Goal: Navigation & Orientation: Find specific page/section

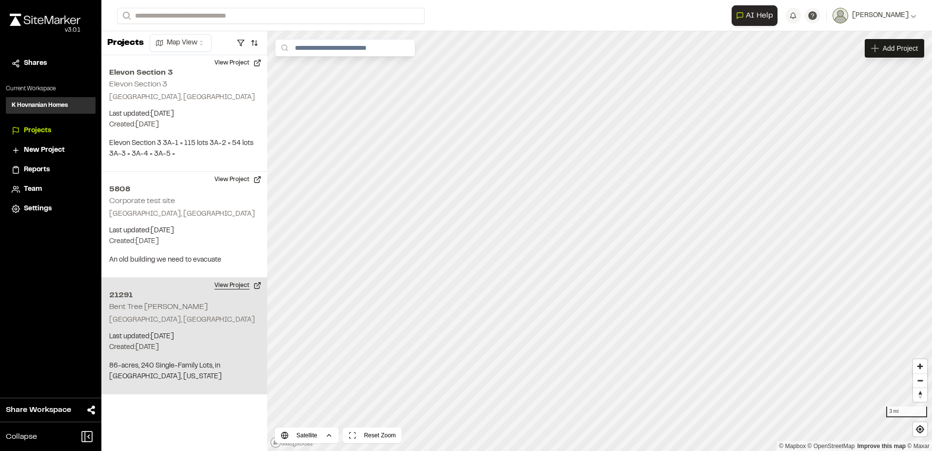
click at [237, 289] on button "View Project" at bounding box center [238, 285] width 59 height 16
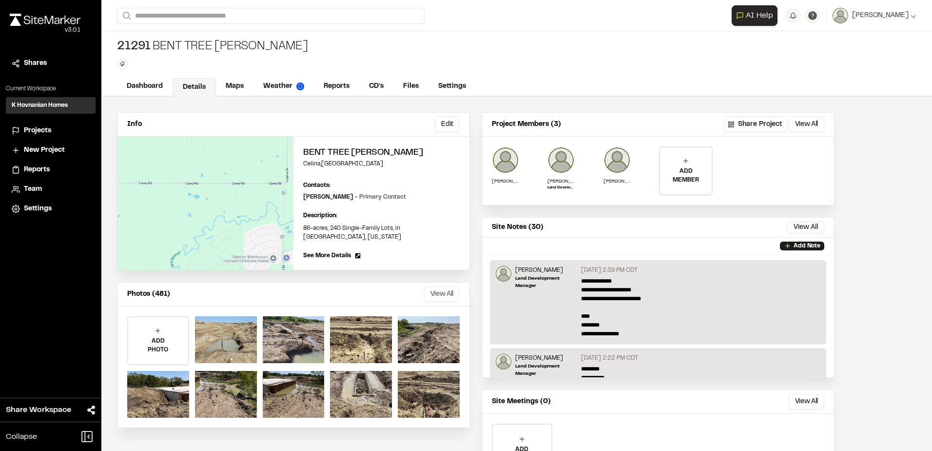
click at [441, 288] on button "View All" at bounding box center [442, 294] width 36 height 16
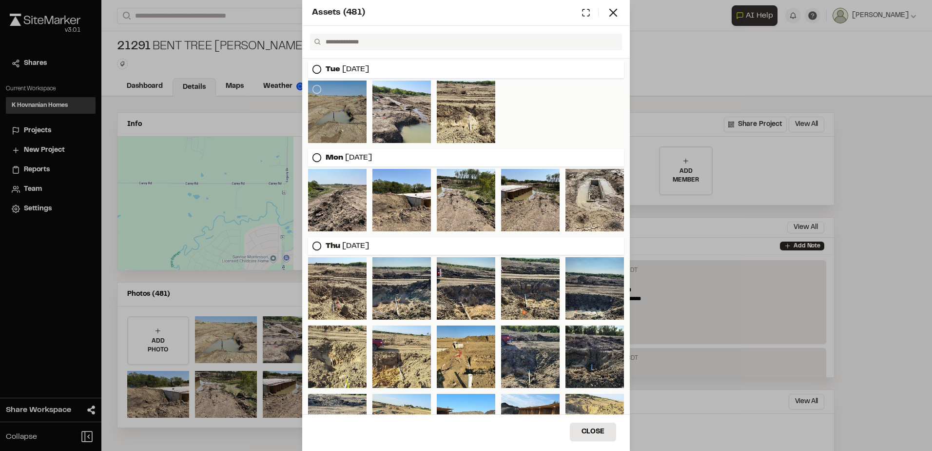
click at [344, 133] on div at bounding box center [337, 111] width 59 height 62
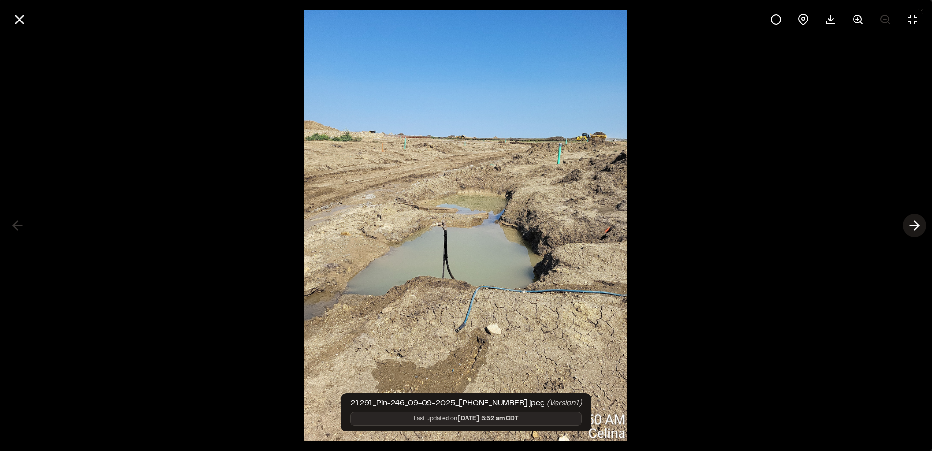
click at [918, 225] on line at bounding box center [914, 225] width 9 height 0
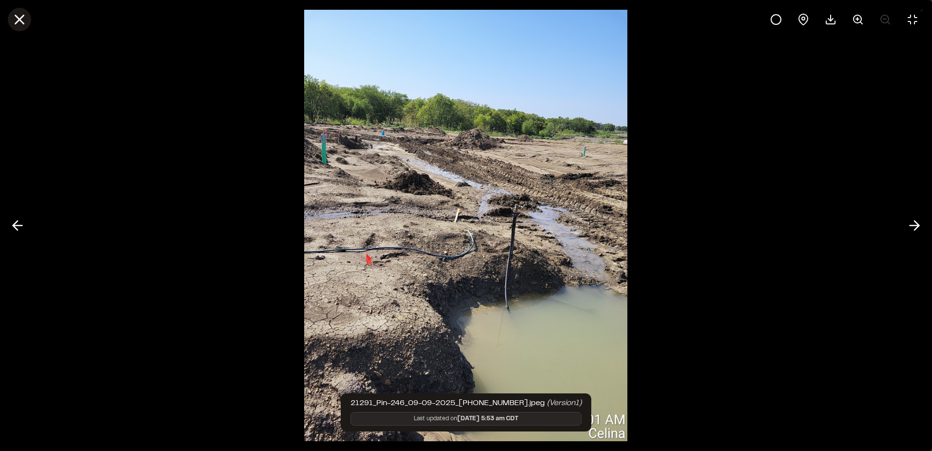
click at [24, 16] on icon at bounding box center [19, 19] width 17 height 17
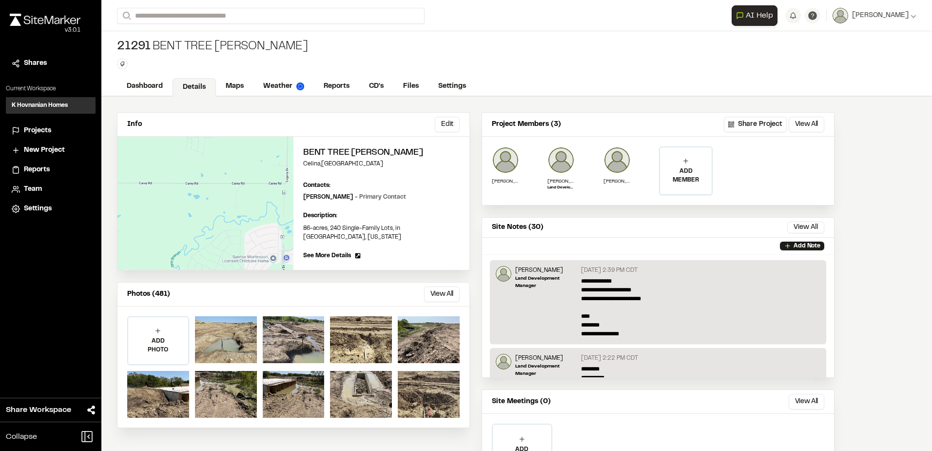
click at [226, 84] on div "Assets ( 481 ) [DATE] [DATE] [DATE] [DATE] [DATE] [DATE] Close Select Download …" at bounding box center [466, 233] width 932 height 451
click at [235, 87] on link "Maps" at bounding box center [235, 87] width 39 height 19
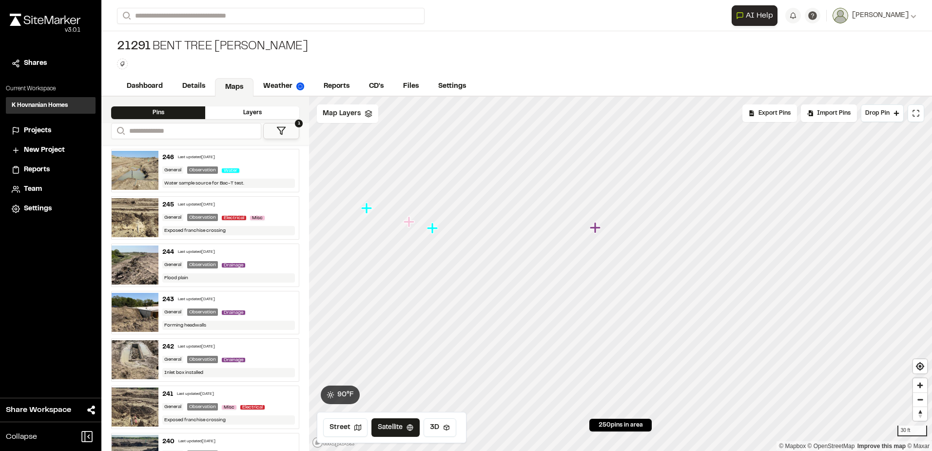
click at [594, 230] on icon "Map marker" at bounding box center [595, 227] width 11 height 11
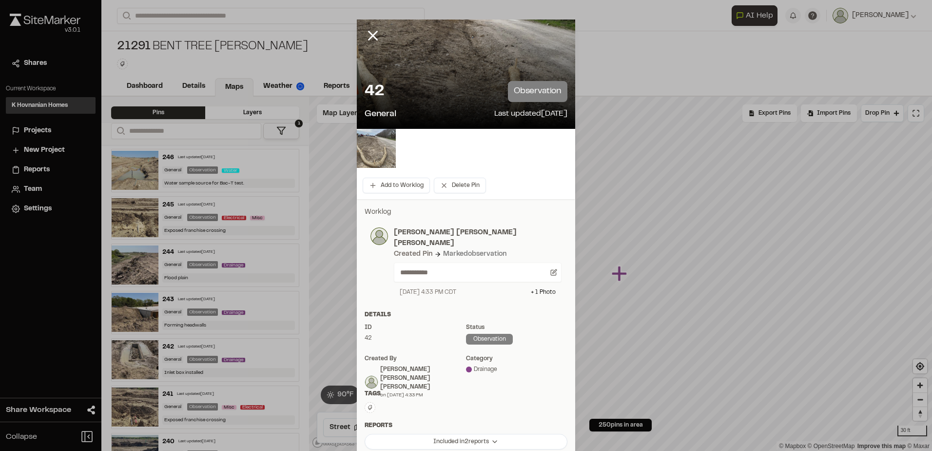
click at [364, 151] on img at bounding box center [376, 148] width 39 height 39
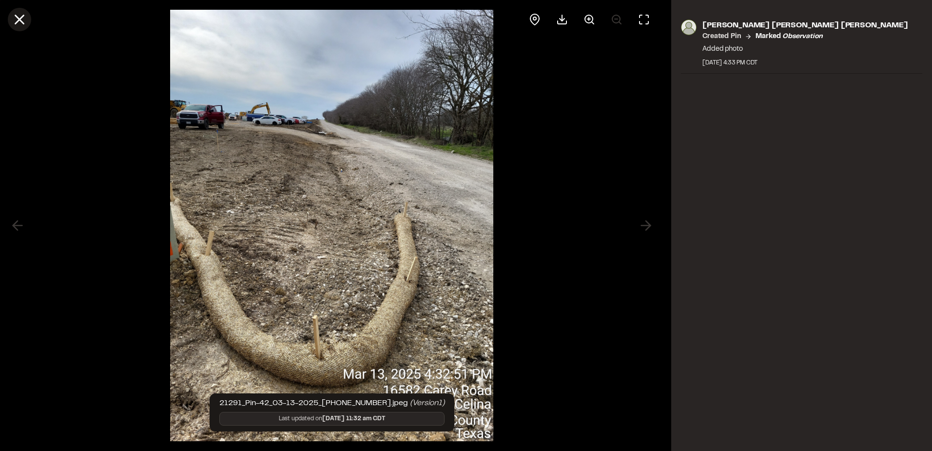
click at [21, 20] on line at bounding box center [20, 20] width 8 height 8
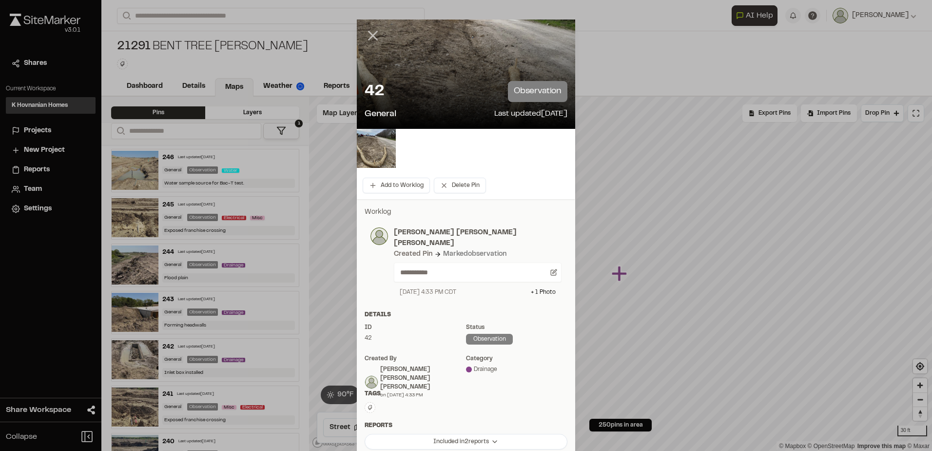
click at [371, 37] on line at bounding box center [373, 36] width 8 height 8
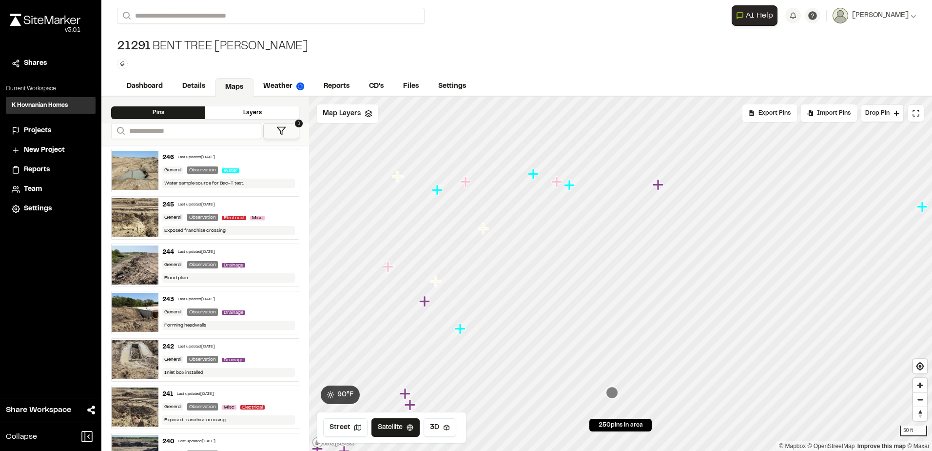
click at [572, 187] on icon "Map marker" at bounding box center [570, 185] width 13 height 13
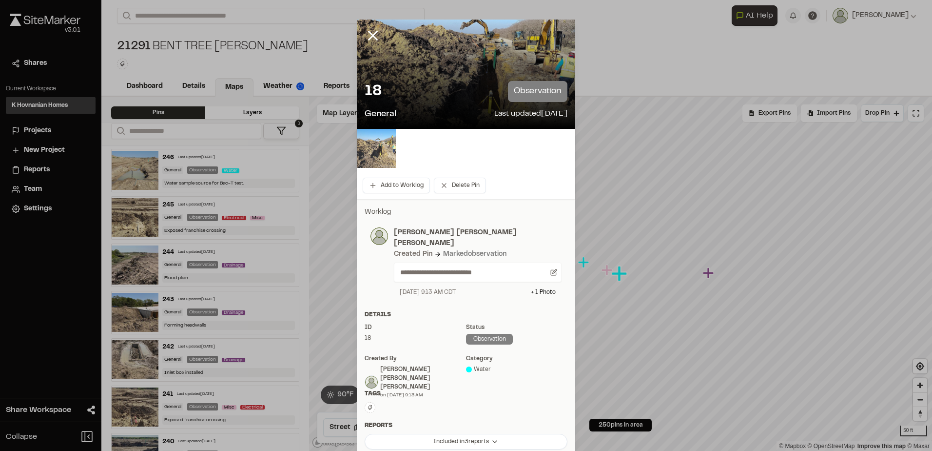
click at [374, 152] on img at bounding box center [376, 148] width 39 height 39
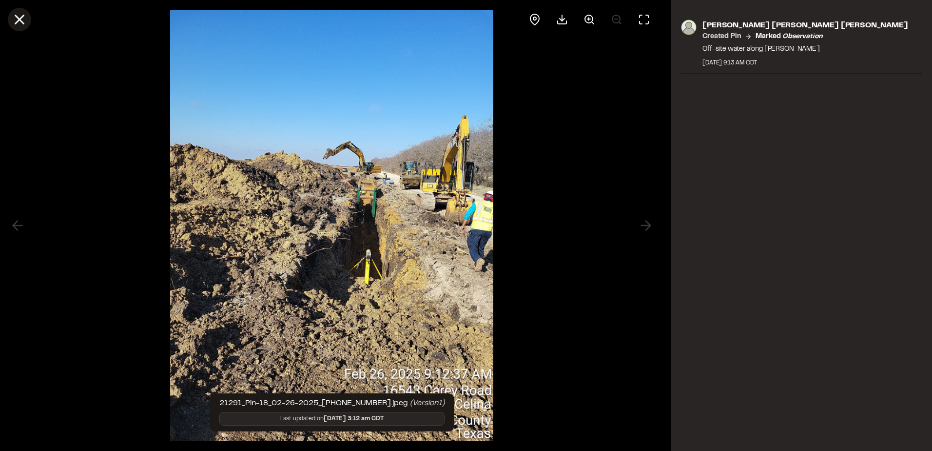
click at [16, 20] on icon at bounding box center [19, 19] width 17 height 17
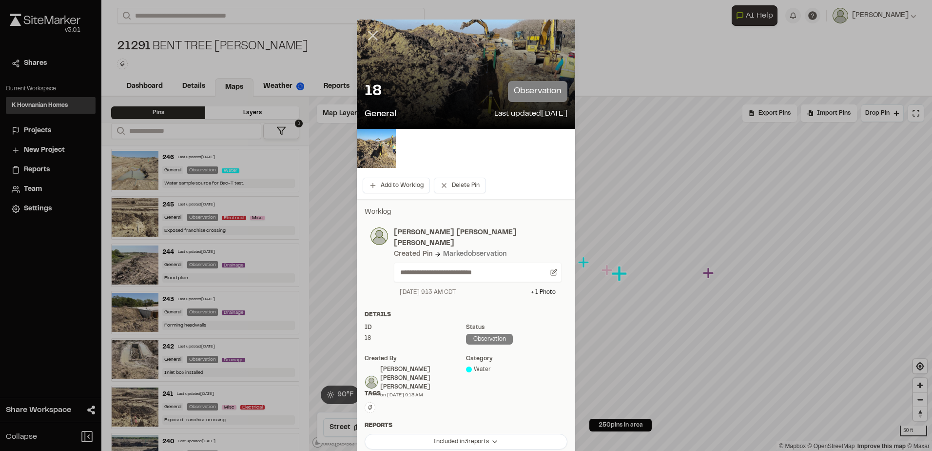
click at [366, 34] on icon at bounding box center [373, 35] width 17 height 17
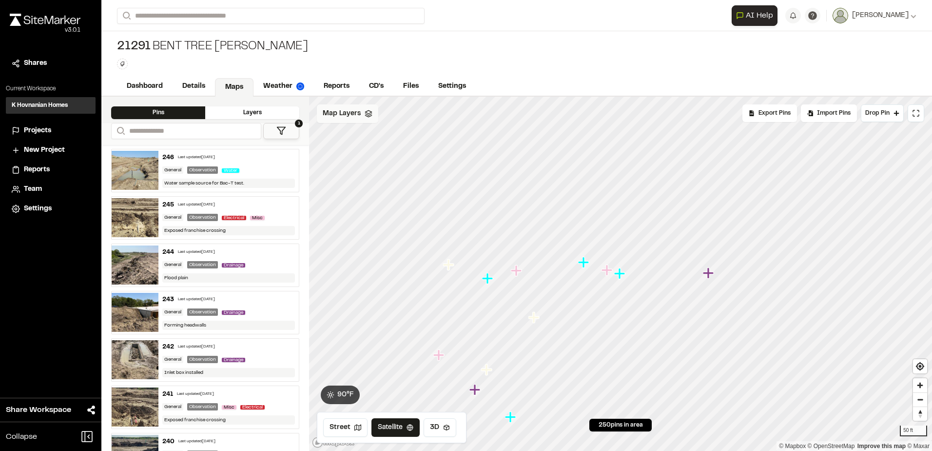
click at [364, 118] on div "Map Layers" at bounding box center [347, 113] width 61 height 19
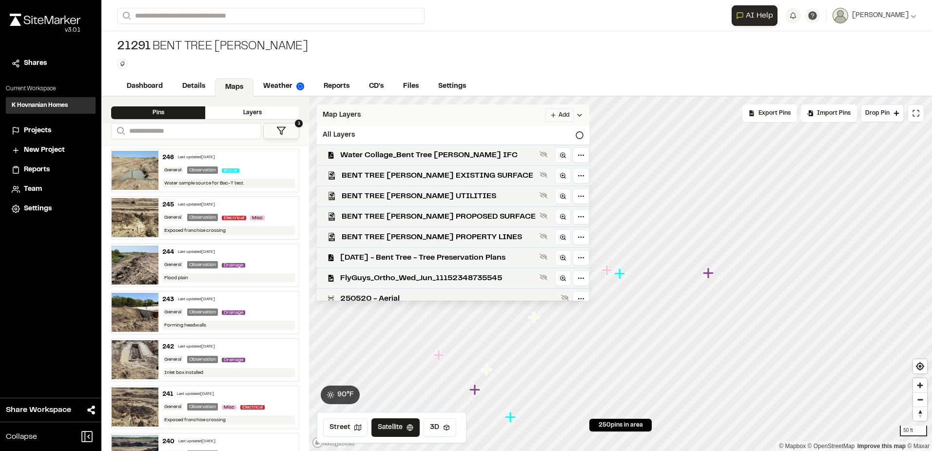
click at [364, 118] on div "Map Layers Add" at bounding box center [453, 114] width 273 height 21
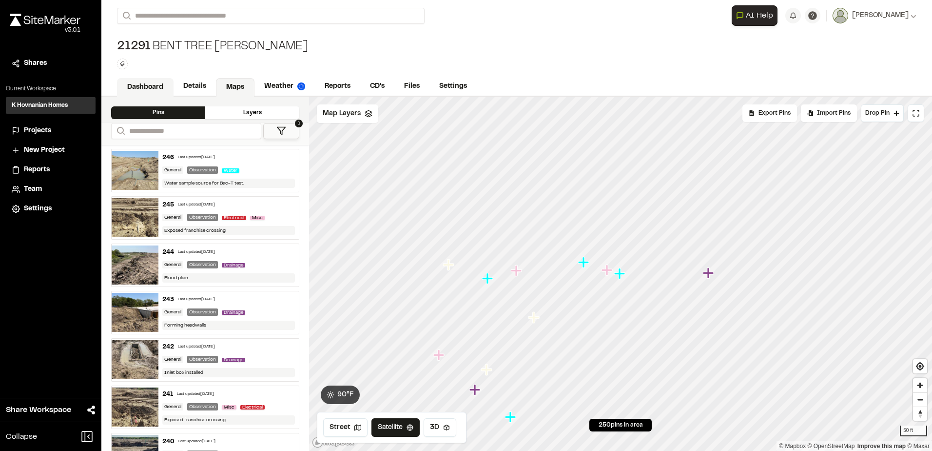
click at [159, 81] on link "Dashboard" at bounding box center [145, 87] width 57 height 19
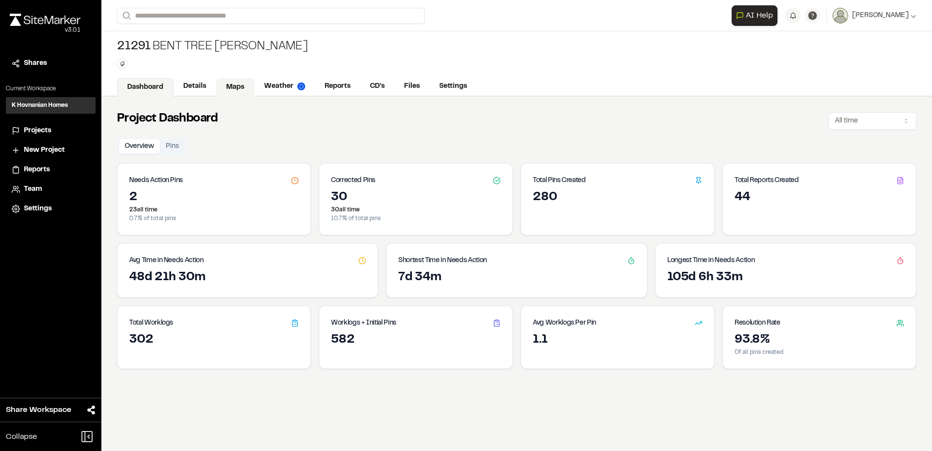
click at [238, 89] on link "Maps" at bounding box center [235, 87] width 39 height 19
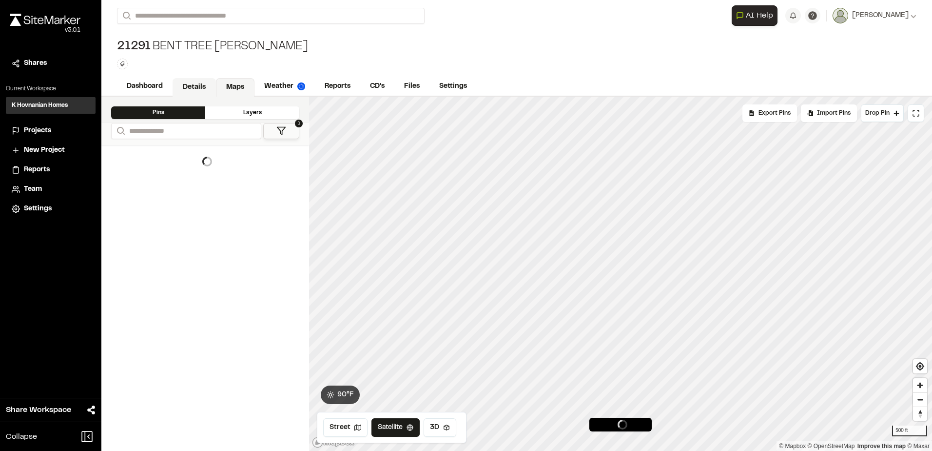
click at [206, 89] on link "Details" at bounding box center [194, 87] width 43 height 19
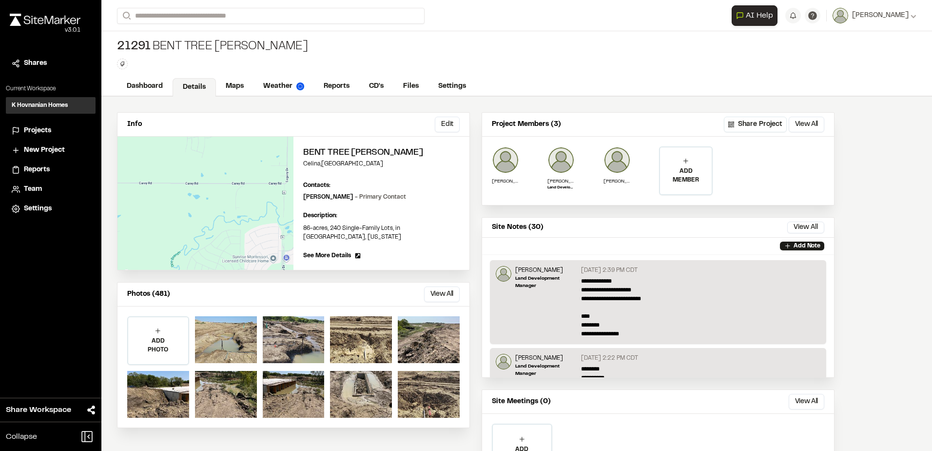
click at [439, 294] on div "Photos (481) View All ... Close Select Download Zoom to Pin Unselect Download Z…" at bounding box center [294, 294] width 352 height 24
click at [444, 291] on button "View All" at bounding box center [442, 294] width 36 height 16
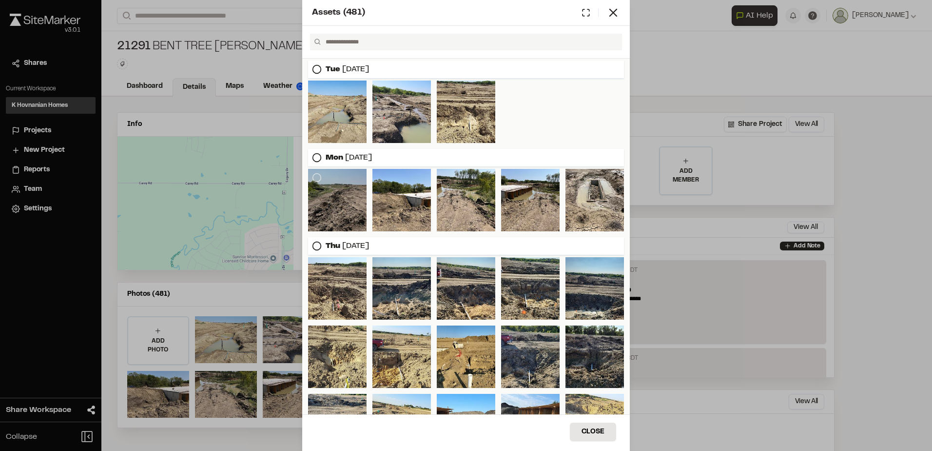
click at [356, 202] on div at bounding box center [337, 200] width 59 height 62
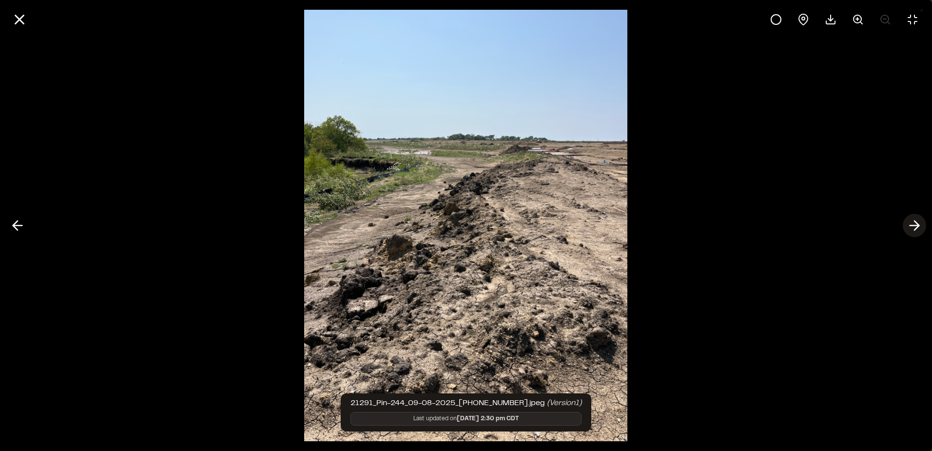
click at [913, 227] on icon at bounding box center [915, 225] width 16 height 17
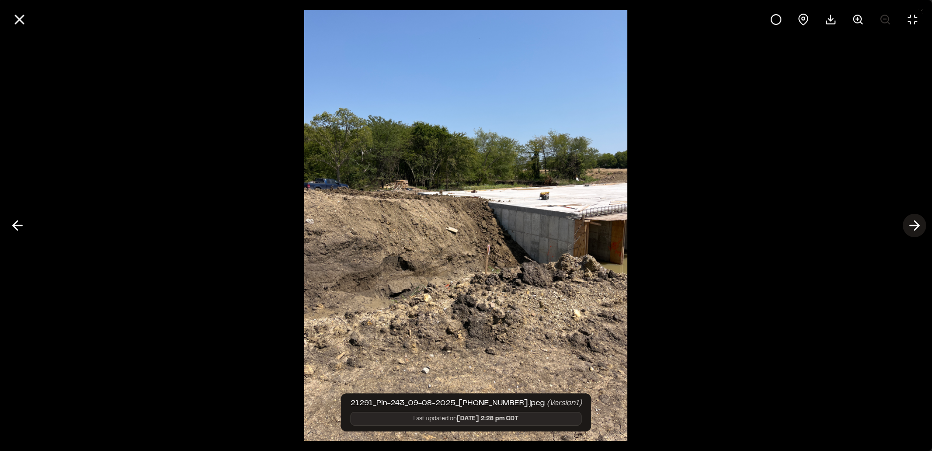
click at [913, 227] on icon at bounding box center [915, 225] width 16 height 17
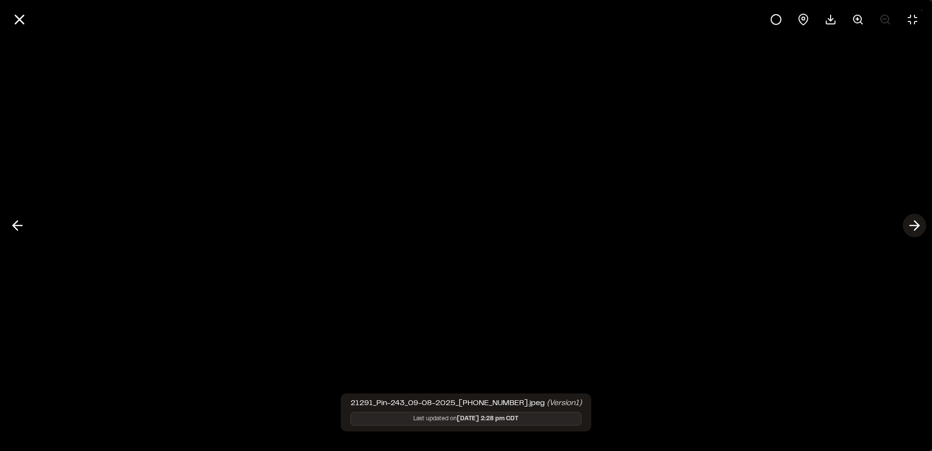
click at [913, 227] on icon at bounding box center [915, 225] width 16 height 17
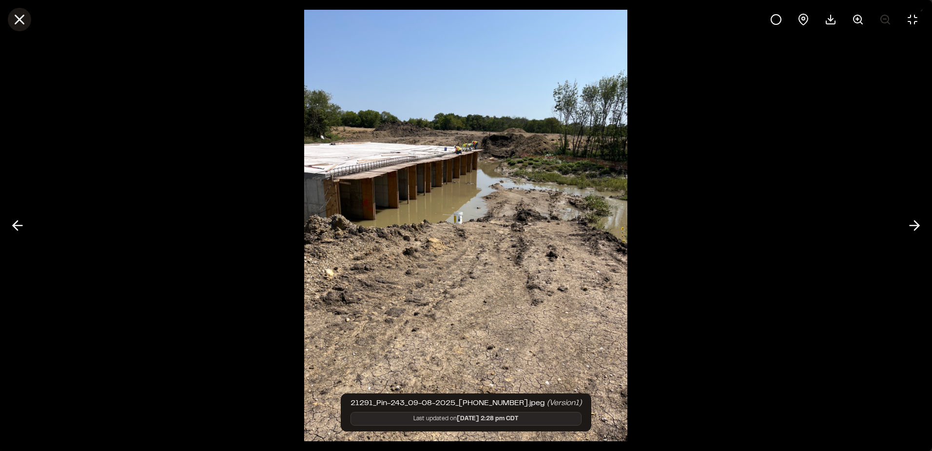
click at [23, 20] on icon at bounding box center [19, 19] width 17 height 17
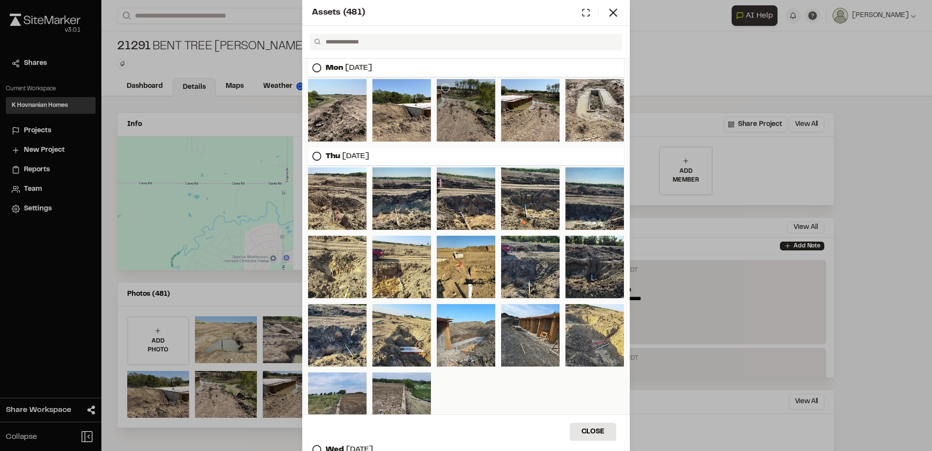
scroll to position [98, 0]
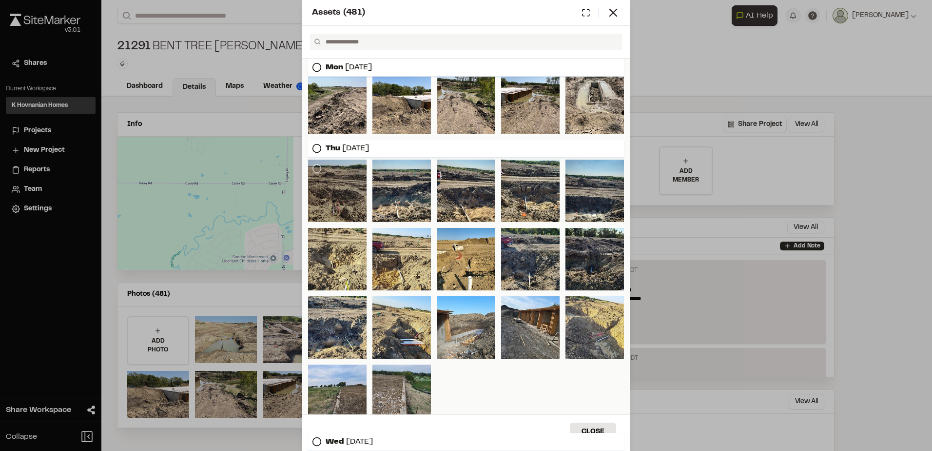
click at [363, 196] on div at bounding box center [337, 190] width 59 height 62
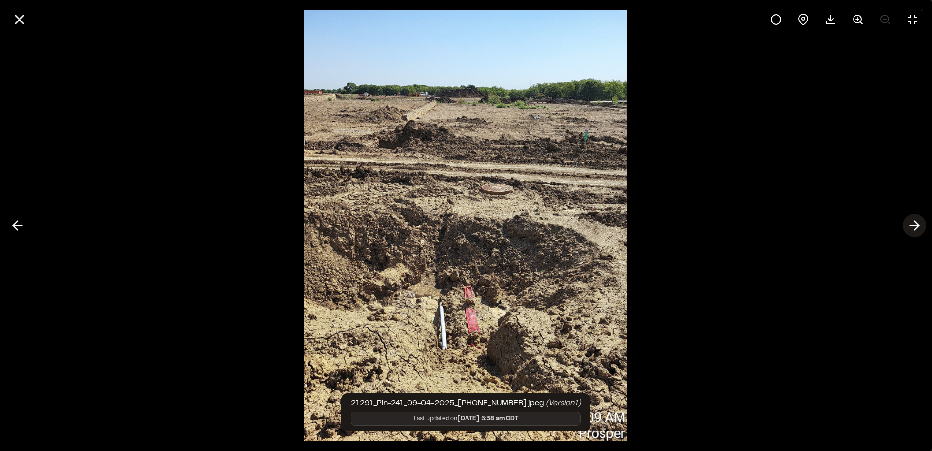
click at [915, 225] on line at bounding box center [914, 225] width 9 height 0
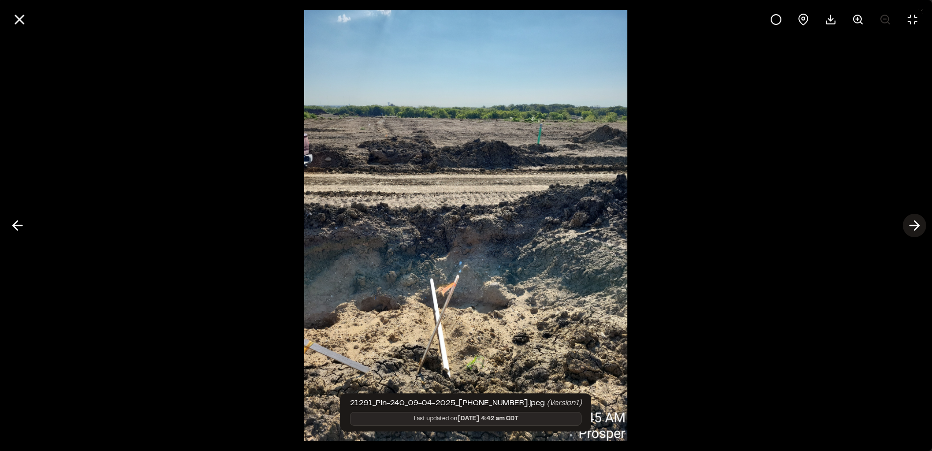
click at [915, 225] on line at bounding box center [914, 225] width 9 height 0
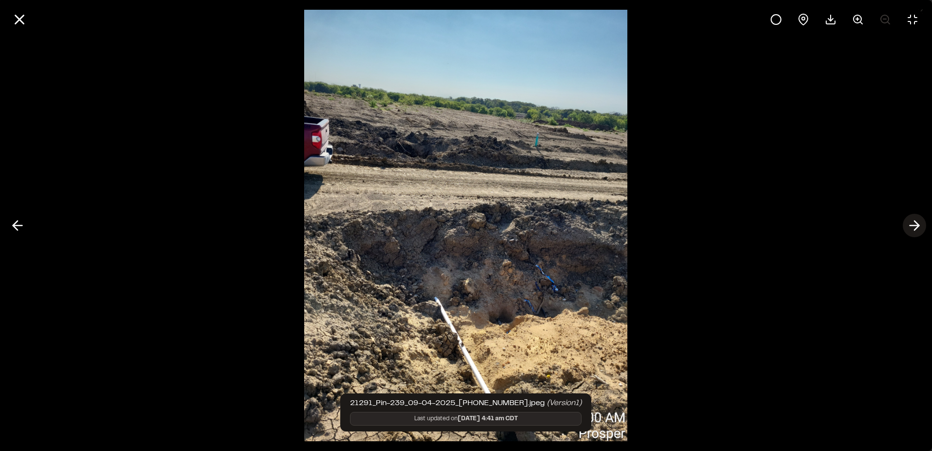
click at [915, 225] on line at bounding box center [914, 225] width 9 height 0
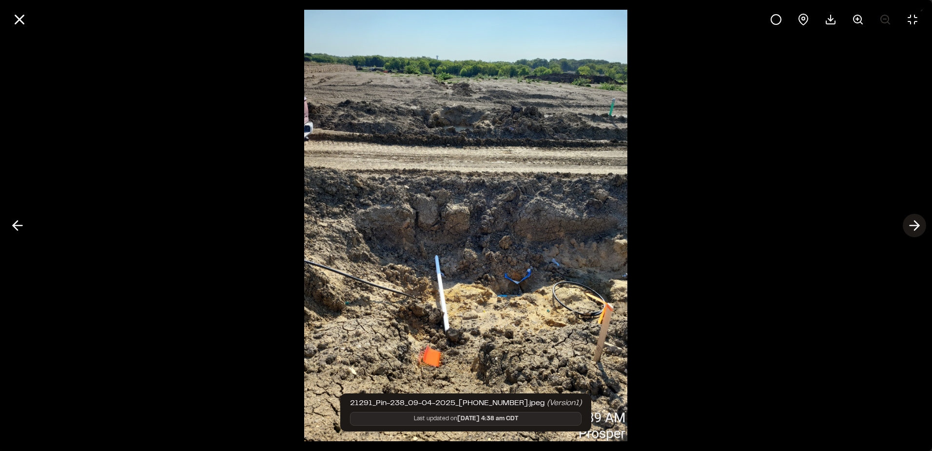
click at [915, 225] on line at bounding box center [914, 225] width 9 height 0
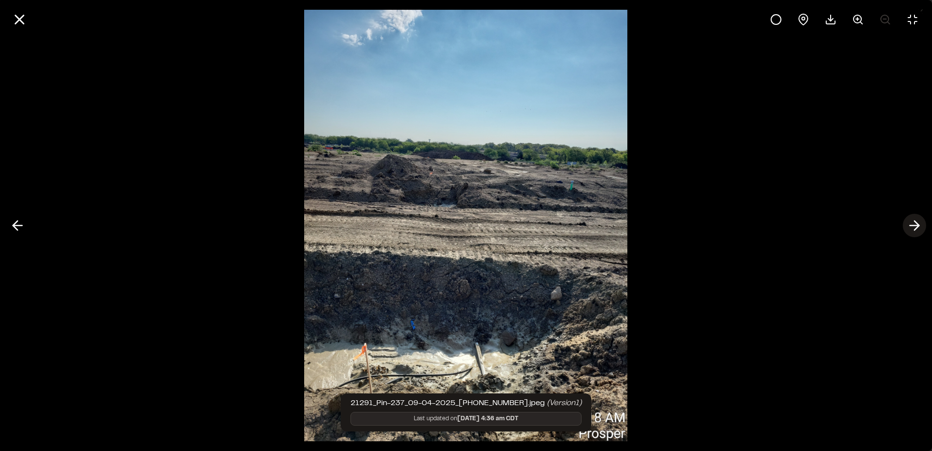
click at [915, 225] on line at bounding box center [914, 225] width 9 height 0
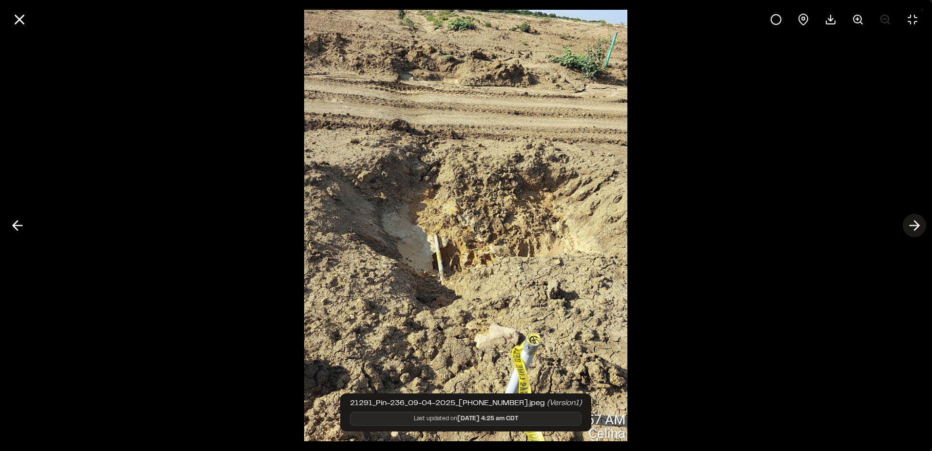
click at [915, 225] on line at bounding box center [914, 225] width 9 height 0
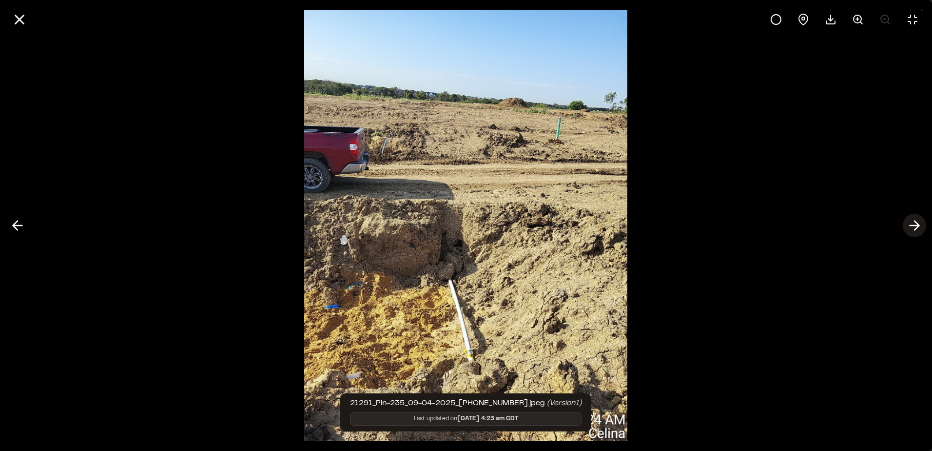
click at [915, 225] on line at bounding box center [914, 225] width 9 height 0
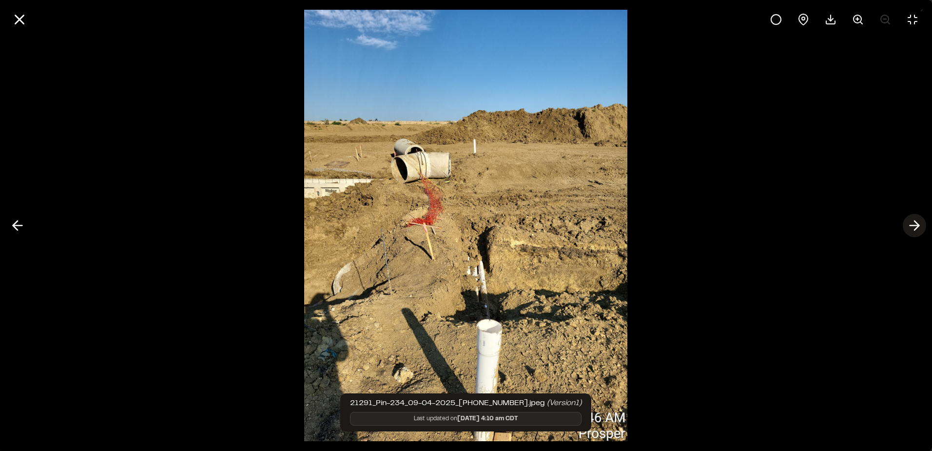
click at [915, 225] on line at bounding box center [914, 225] width 9 height 0
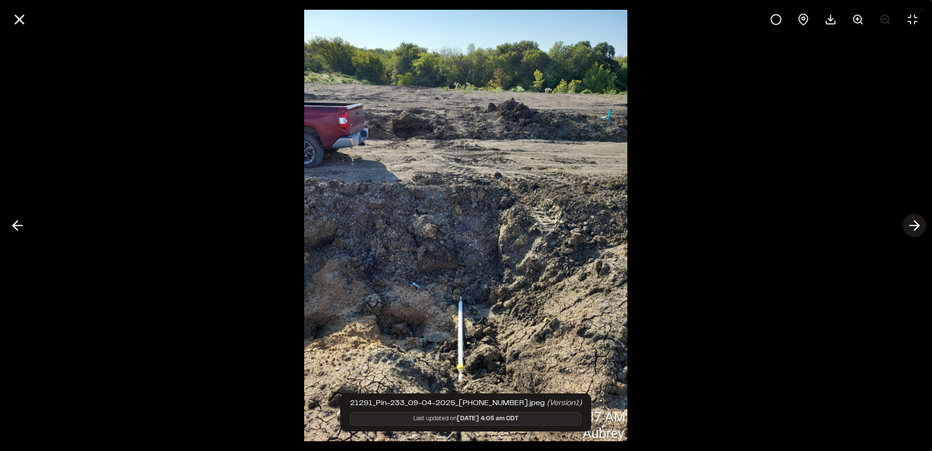
click at [915, 225] on line at bounding box center [914, 225] width 9 height 0
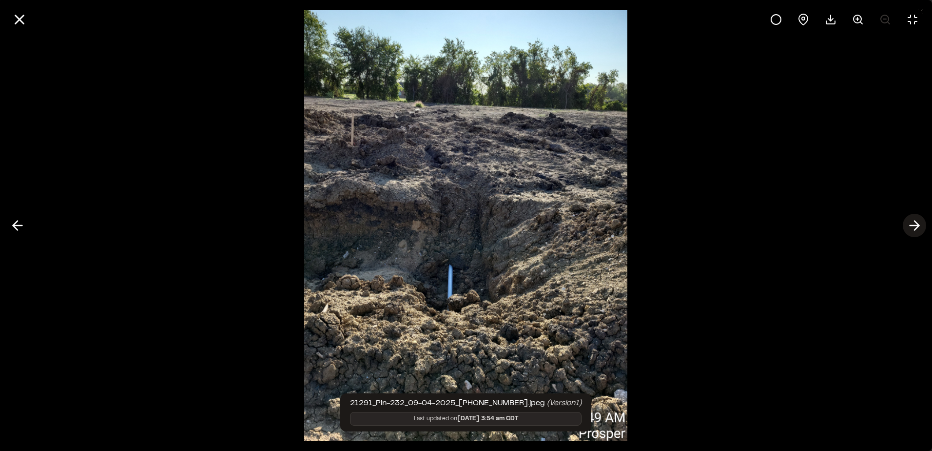
click at [915, 225] on line at bounding box center [914, 225] width 9 height 0
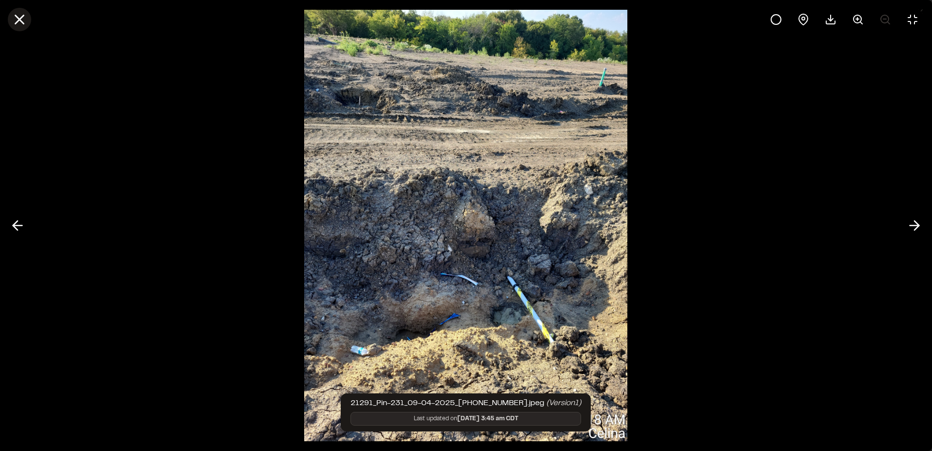
click at [28, 22] on button at bounding box center [19, 19] width 23 height 23
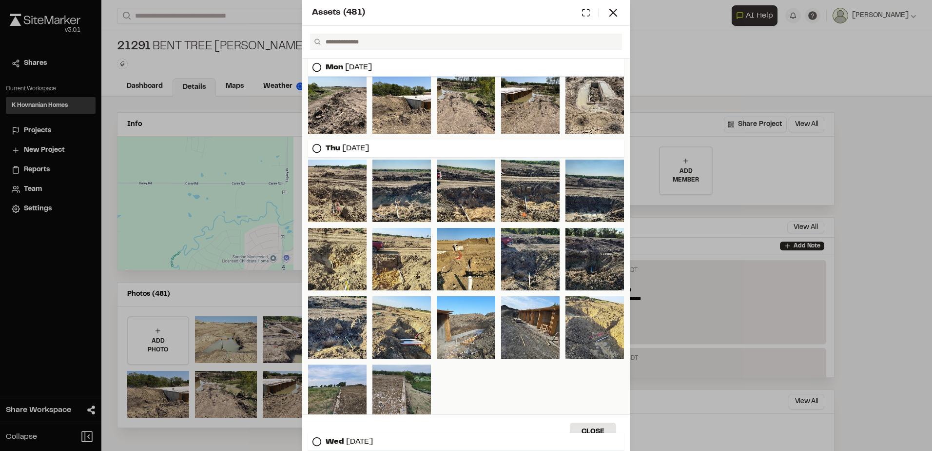
scroll to position [0, 0]
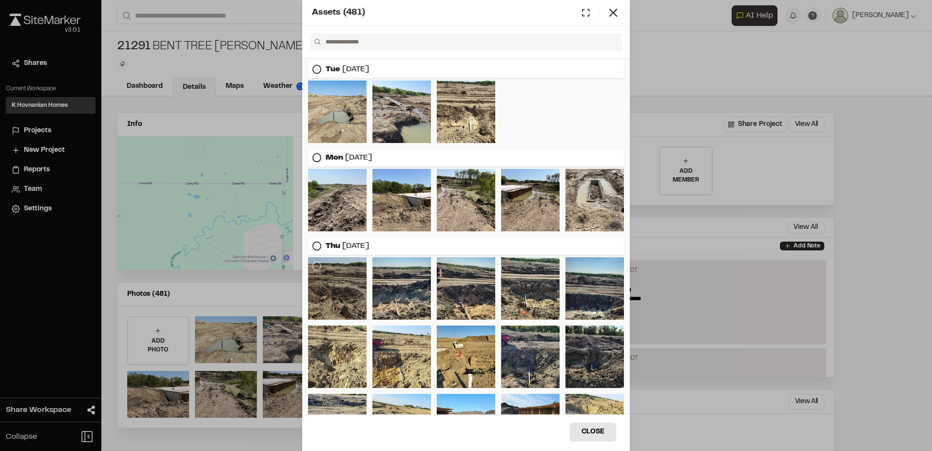
click at [354, 273] on div at bounding box center [337, 288] width 59 height 62
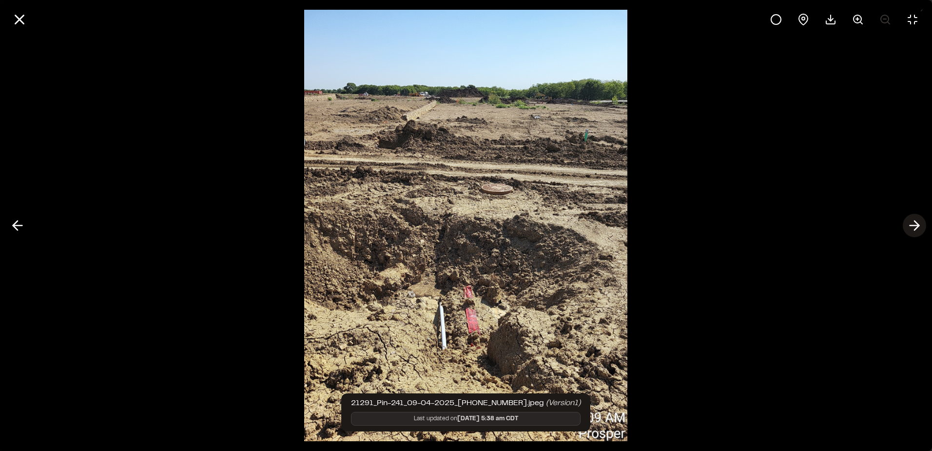
click at [910, 227] on icon at bounding box center [915, 225] width 16 height 17
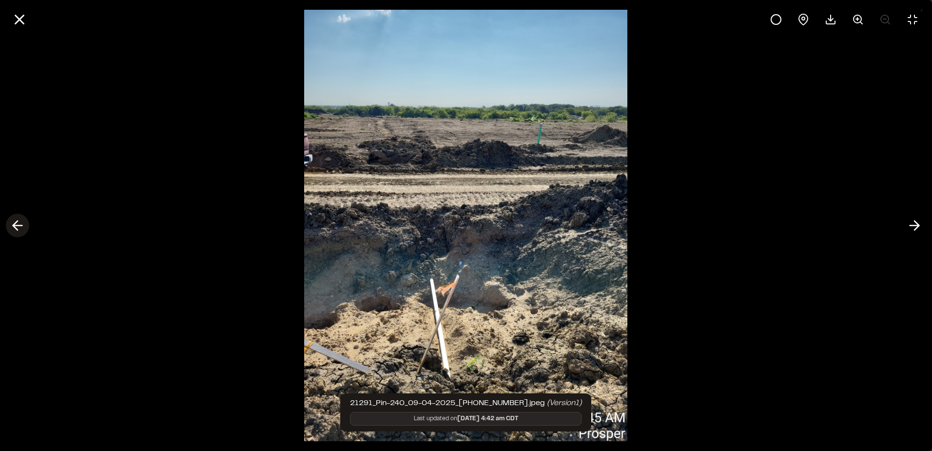
click at [10, 227] on icon at bounding box center [18, 225] width 16 height 17
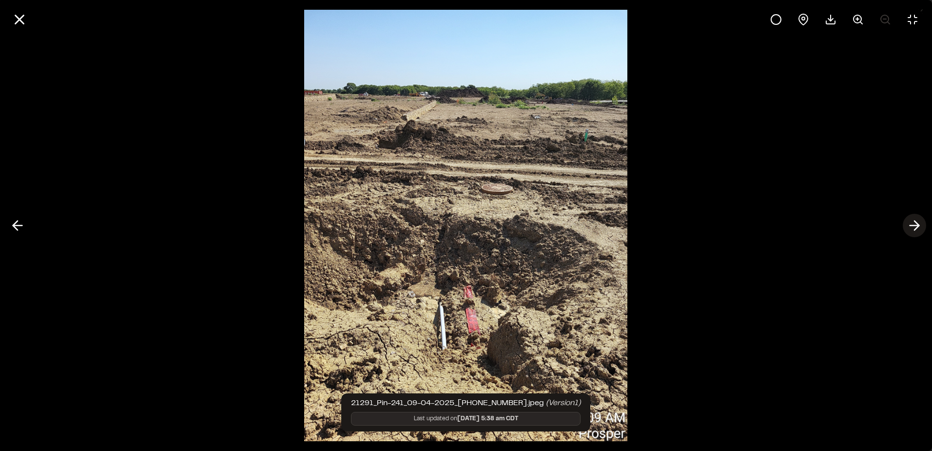
click at [911, 224] on icon at bounding box center [915, 225] width 16 height 17
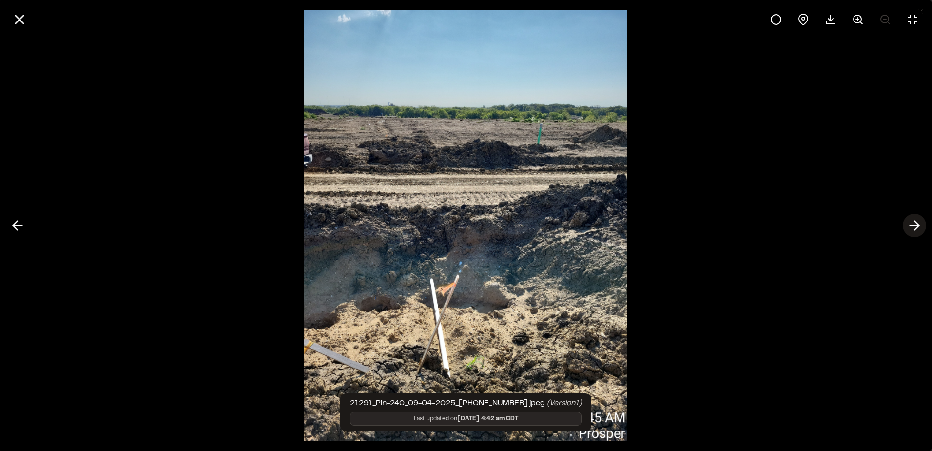
click at [911, 224] on icon at bounding box center [915, 225] width 16 height 17
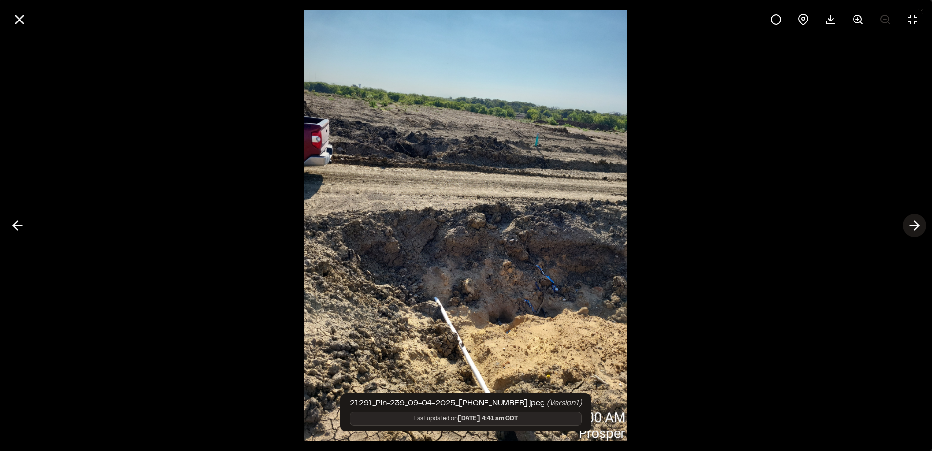
click at [911, 225] on line at bounding box center [914, 225] width 9 height 0
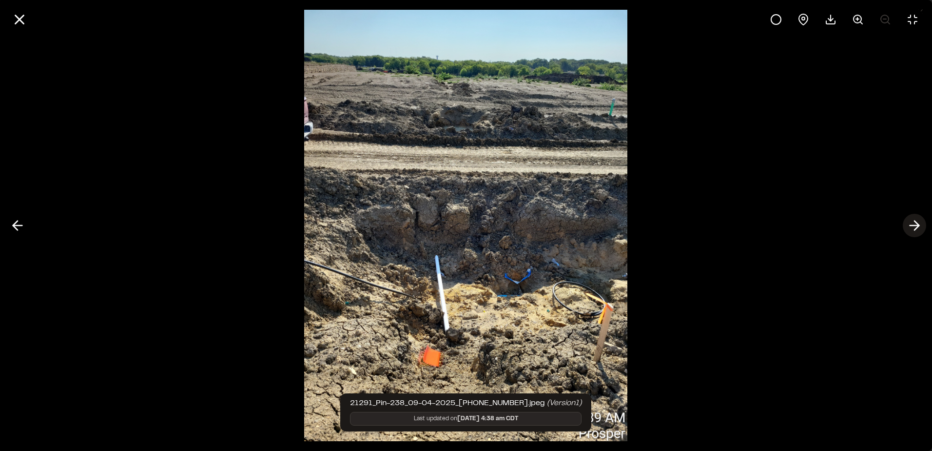
click at [911, 225] on line at bounding box center [914, 225] width 9 height 0
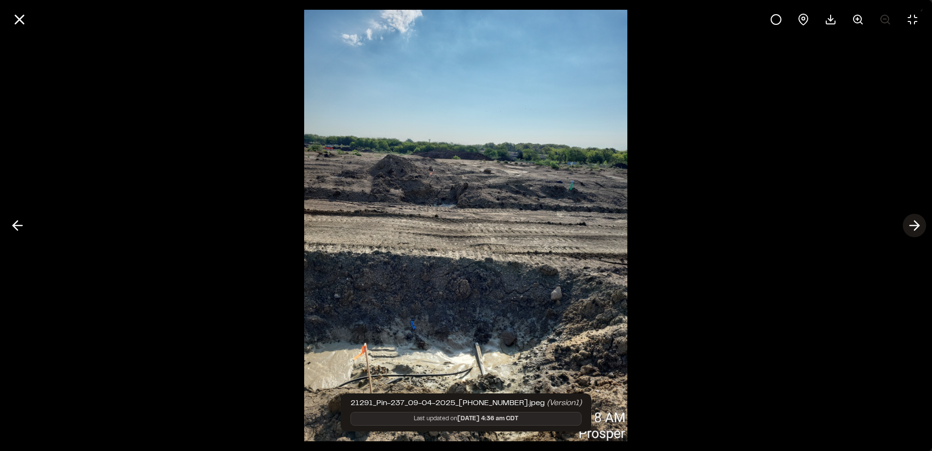
click at [911, 225] on line at bounding box center [914, 225] width 9 height 0
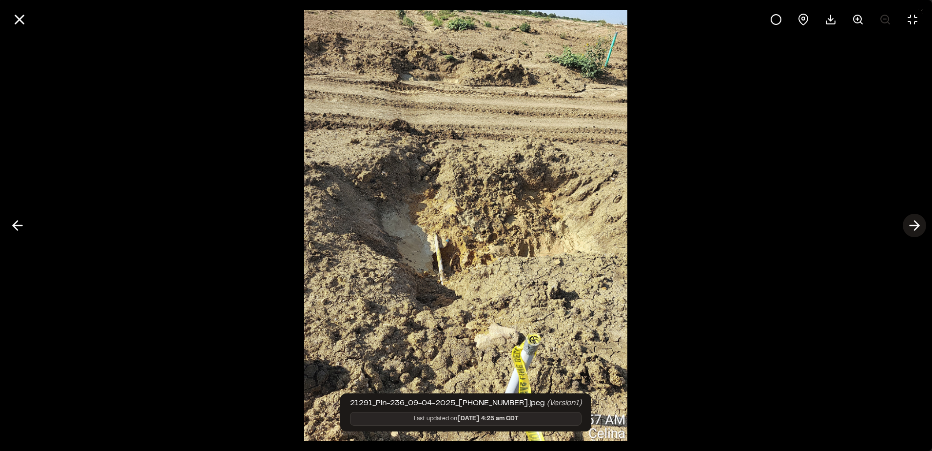
click at [911, 225] on line at bounding box center [914, 225] width 9 height 0
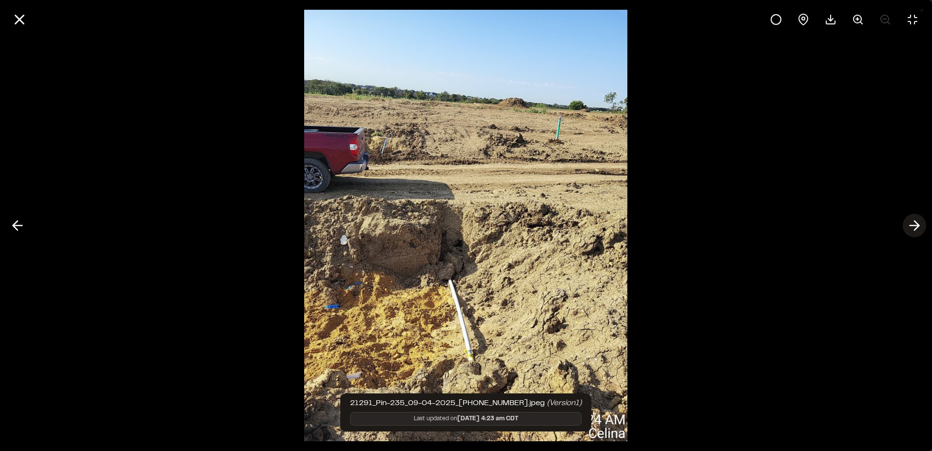
click at [911, 225] on line at bounding box center [914, 225] width 9 height 0
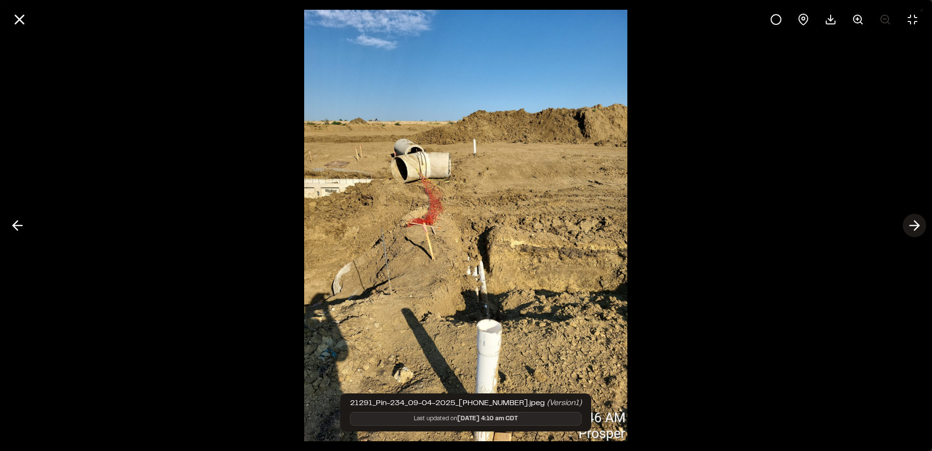
click at [911, 225] on line at bounding box center [914, 225] width 9 height 0
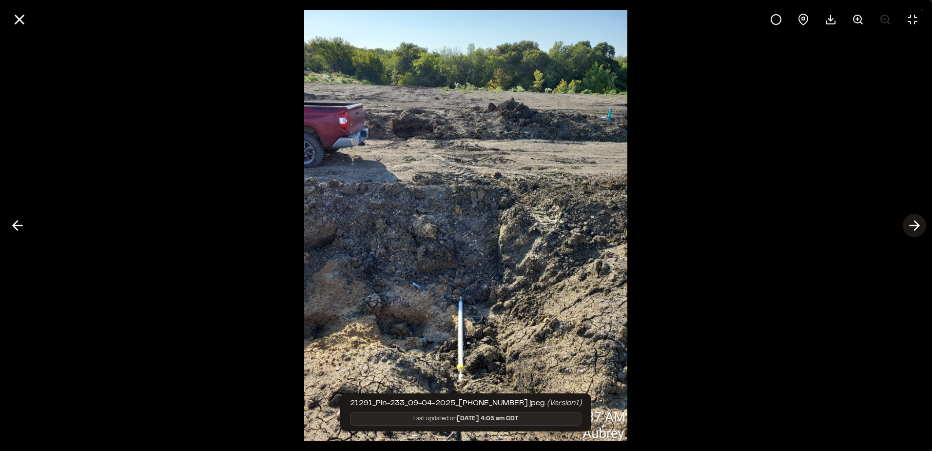
click at [911, 225] on line at bounding box center [914, 225] width 9 height 0
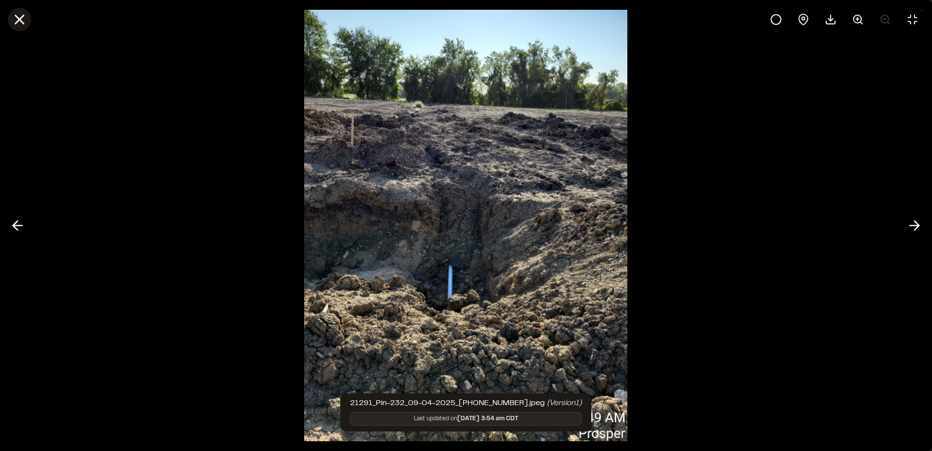
click at [12, 19] on icon at bounding box center [19, 19] width 17 height 17
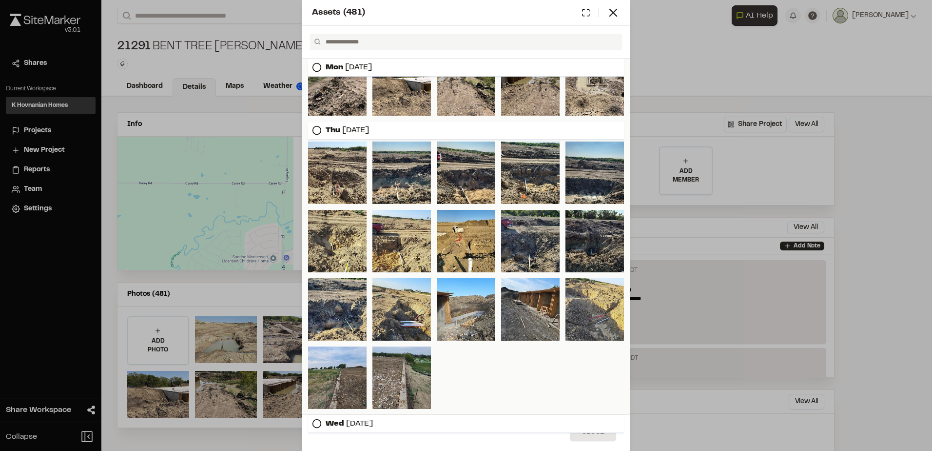
scroll to position [146, 0]
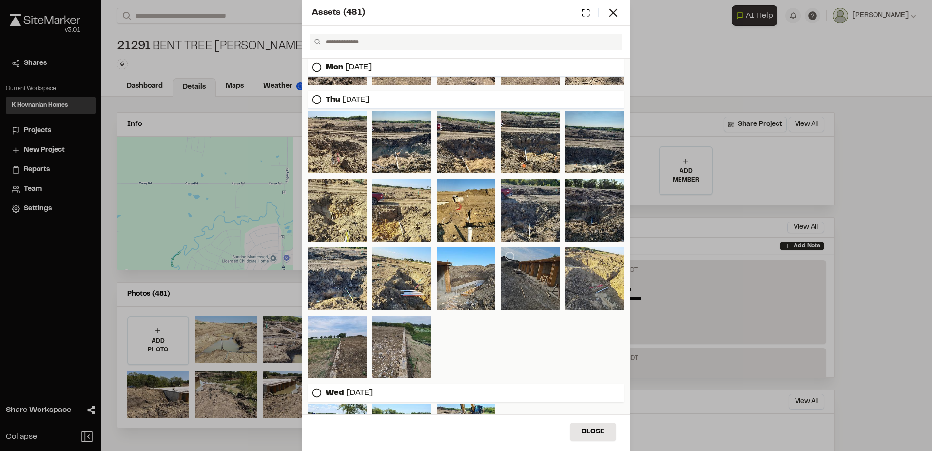
click at [519, 290] on div at bounding box center [530, 278] width 59 height 62
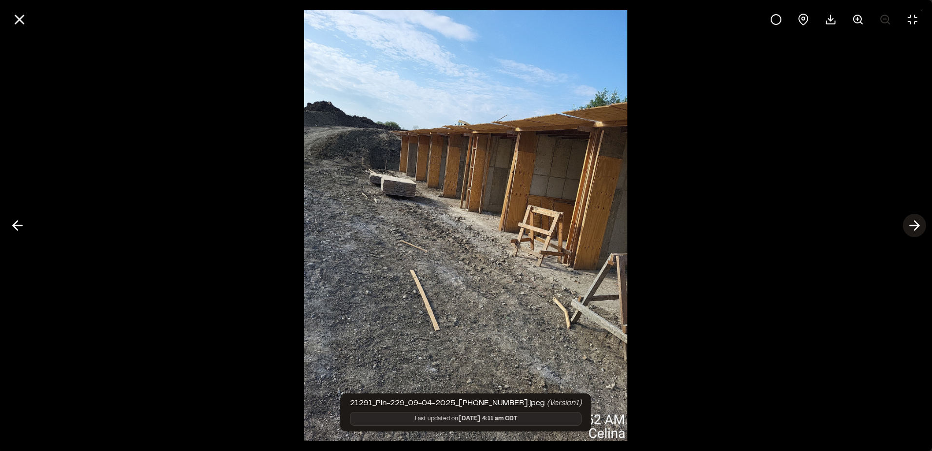
click at [910, 226] on icon at bounding box center [915, 225] width 16 height 17
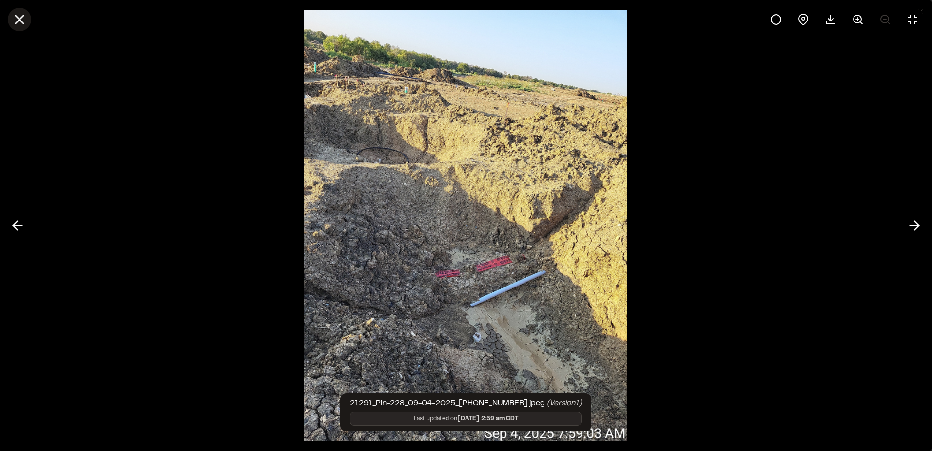
click at [20, 24] on icon at bounding box center [19, 19] width 17 height 17
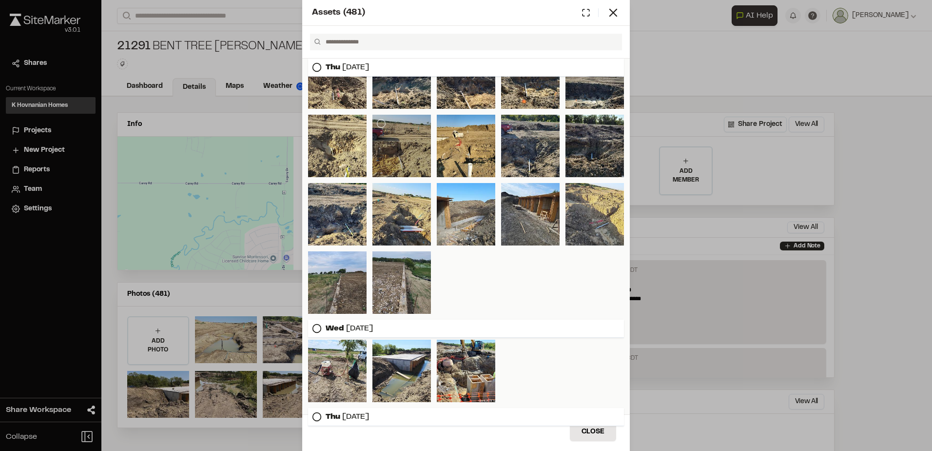
scroll to position [244, 0]
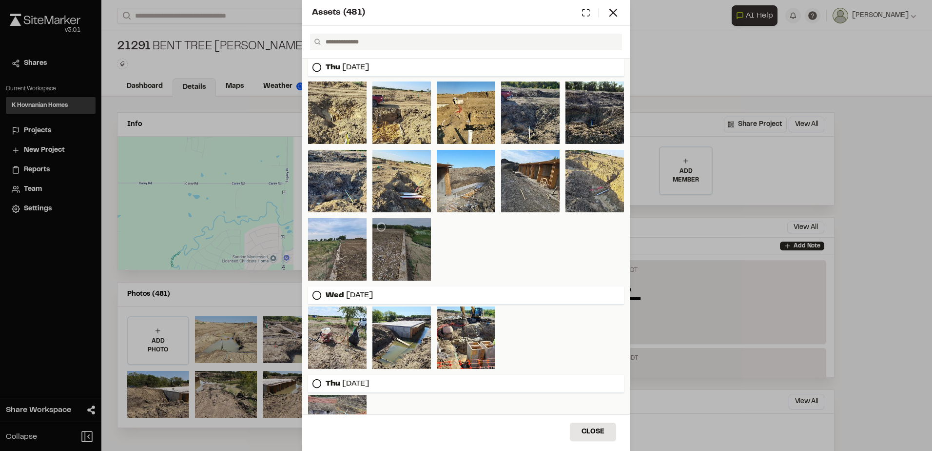
click at [413, 262] on div at bounding box center [402, 249] width 59 height 62
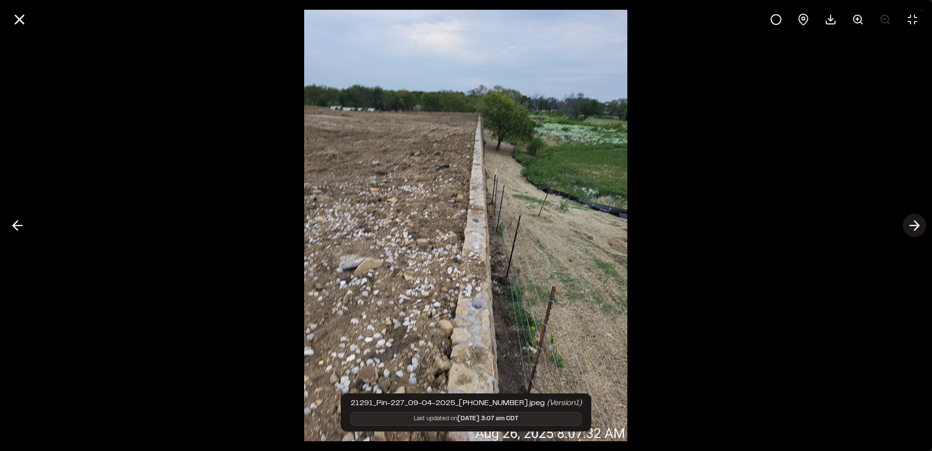
click at [916, 224] on icon at bounding box center [915, 225] width 16 height 17
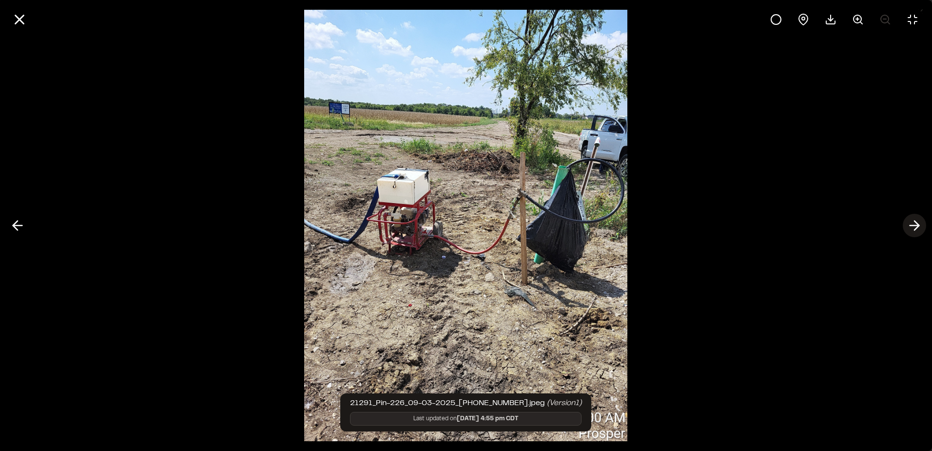
click at [916, 224] on icon at bounding box center [915, 225] width 16 height 17
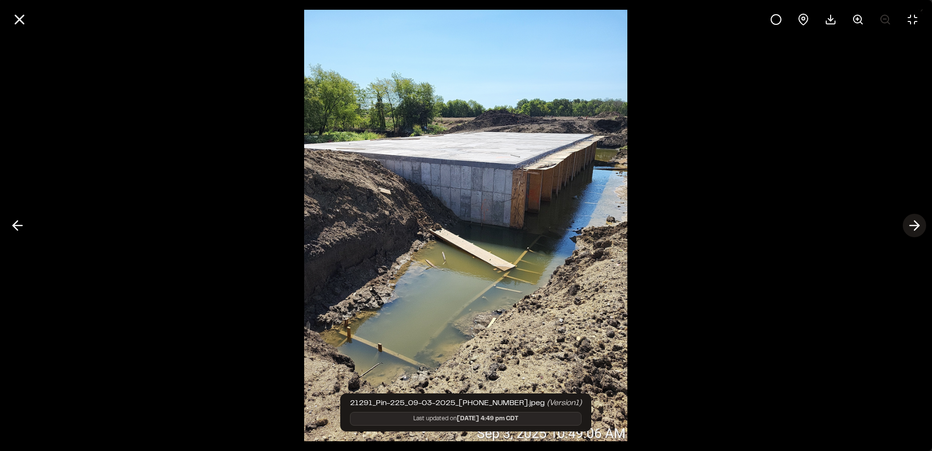
click at [916, 224] on icon at bounding box center [915, 225] width 16 height 17
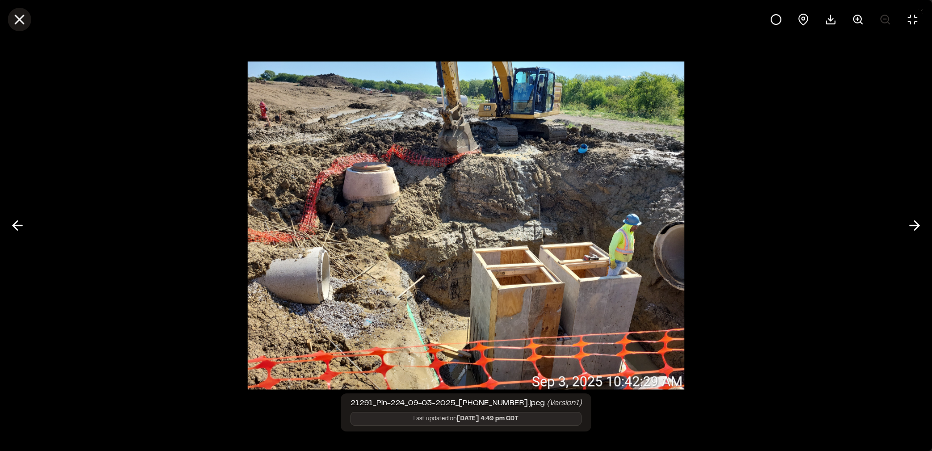
click at [21, 21] on line at bounding box center [20, 20] width 8 height 8
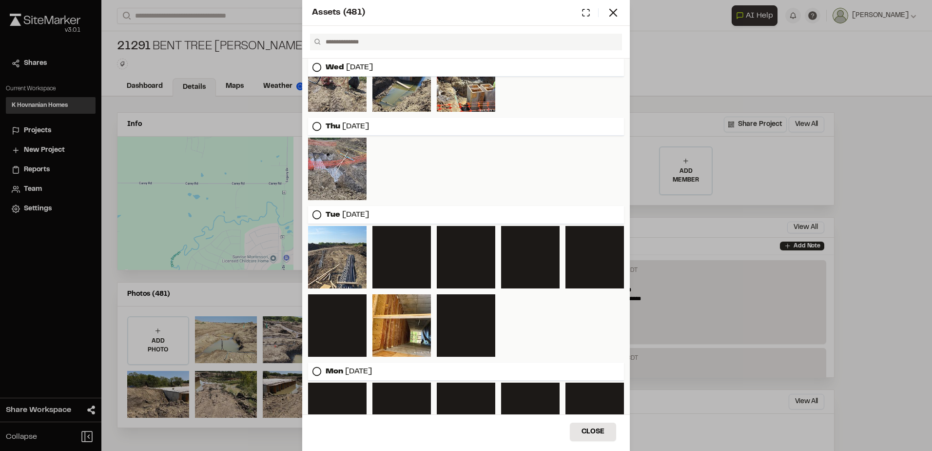
scroll to position [536, 0]
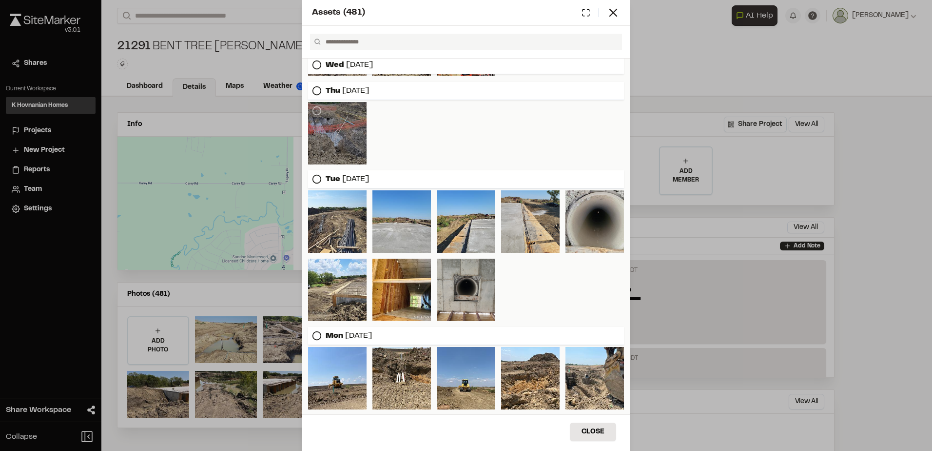
click at [350, 149] on div at bounding box center [337, 133] width 59 height 62
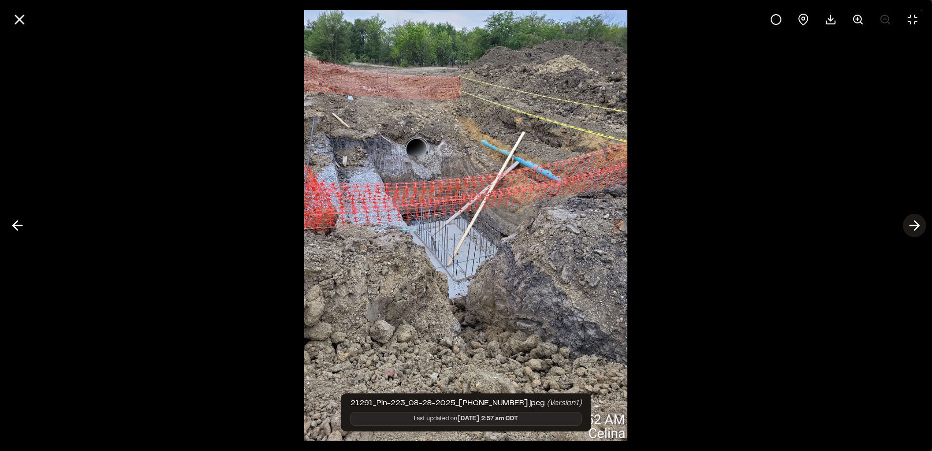
click at [910, 225] on line at bounding box center [914, 225] width 9 height 0
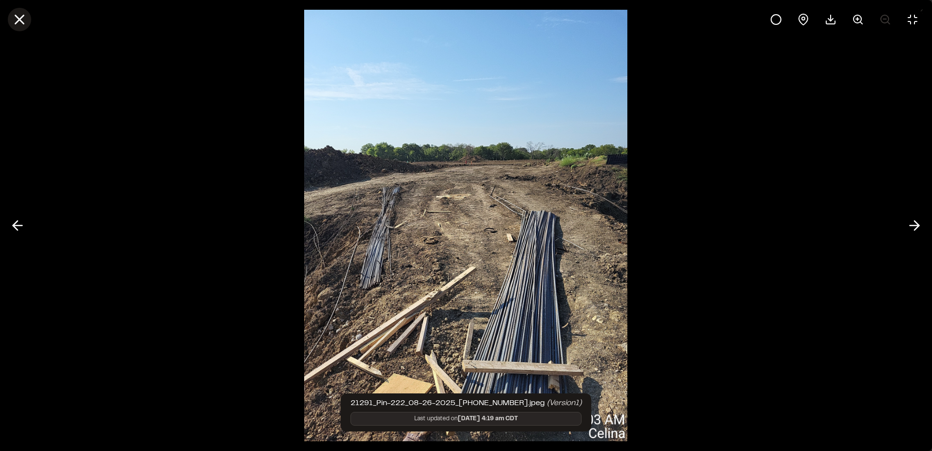
click at [28, 21] on button at bounding box center [19, 19] width 23 height 23
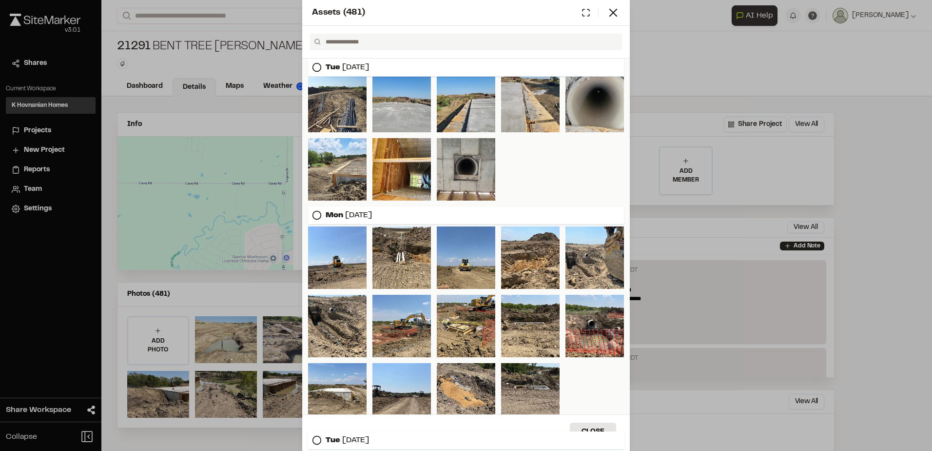
scroll to position [731, 0]
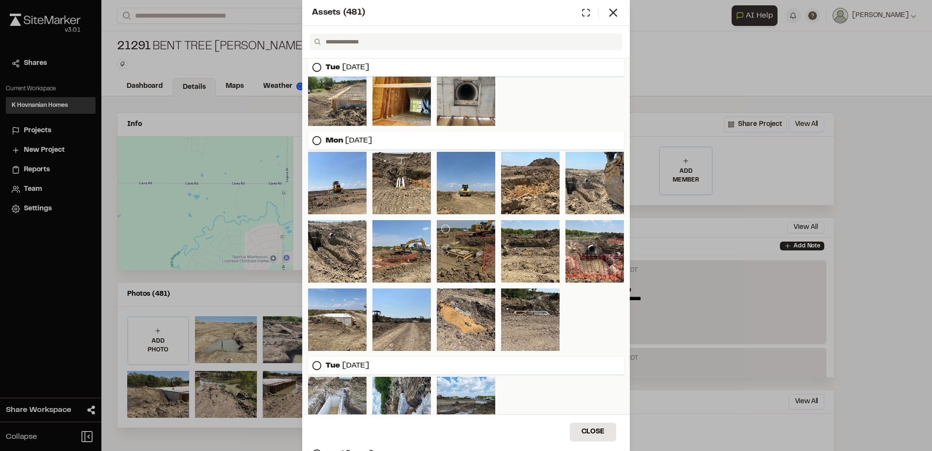
click at [466, 272] on div at bounding box center [466, 251] width 59 height 62
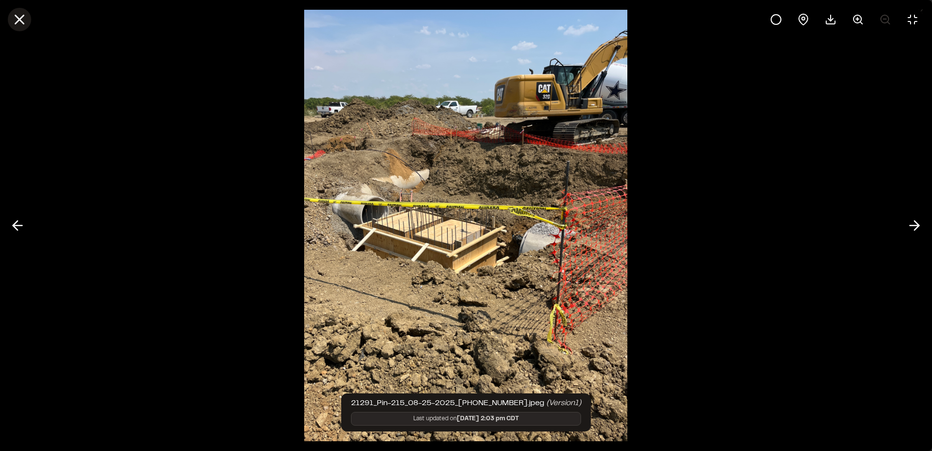
click at [25, 25] on icon at bounding box center [19, 19] width 17 height 17
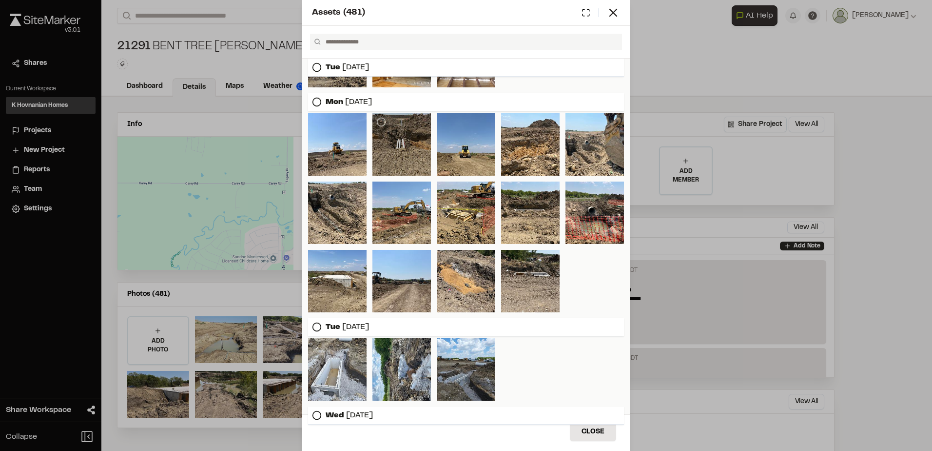
scroll to position [829, 0]
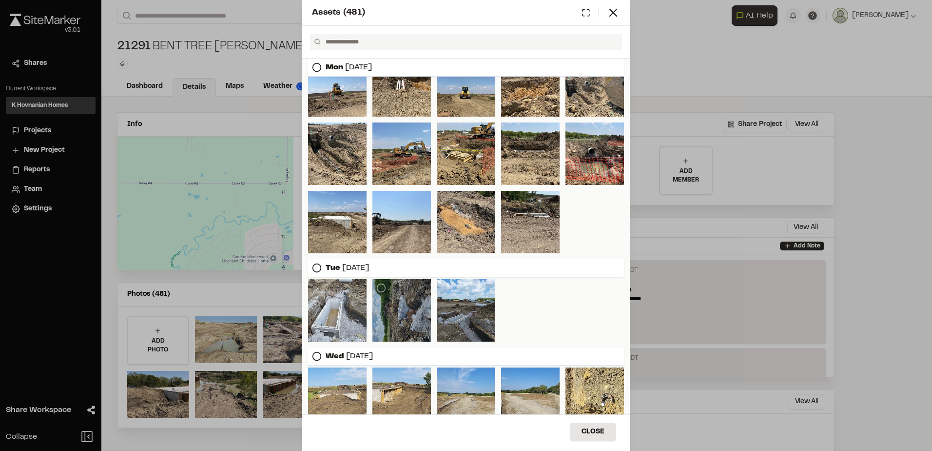
click at [385, 327] on div at bounding box center [402, 310] width 59 height 62
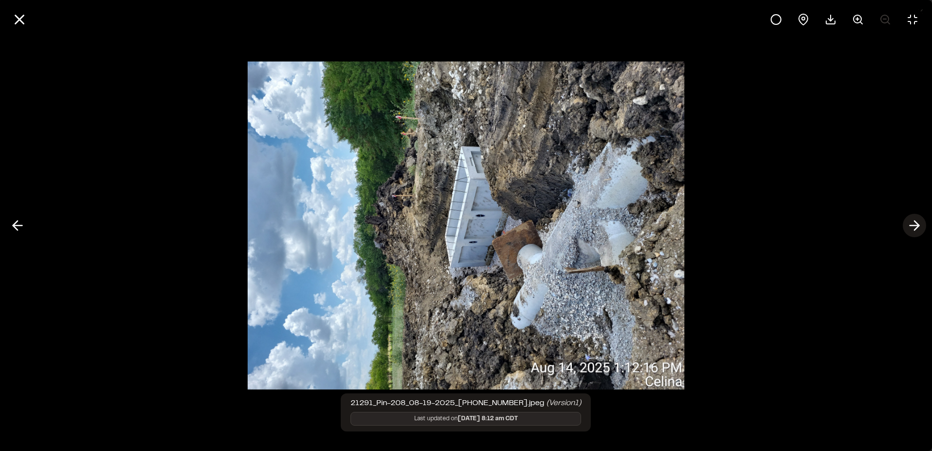
click at [914, 224] on icon at bounding box center [915, 225] width 16 height 17
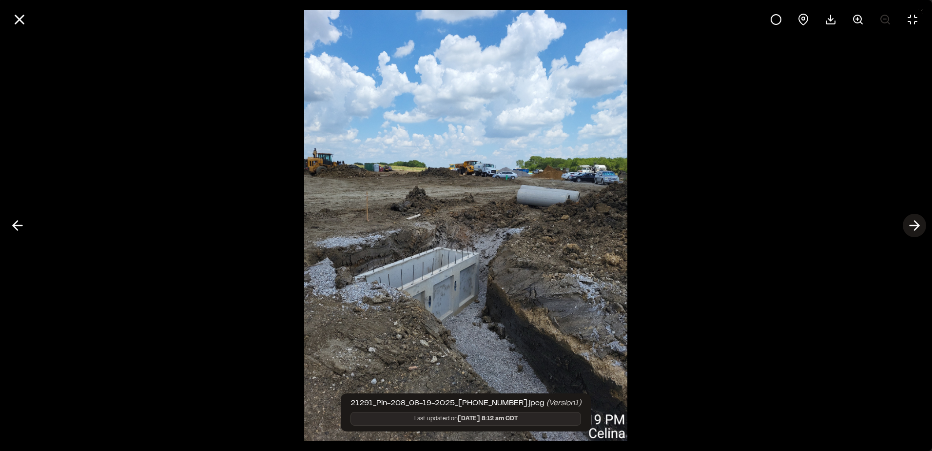
click at [914, 225] on line at bounding box center [914, 225] width 9 height 0
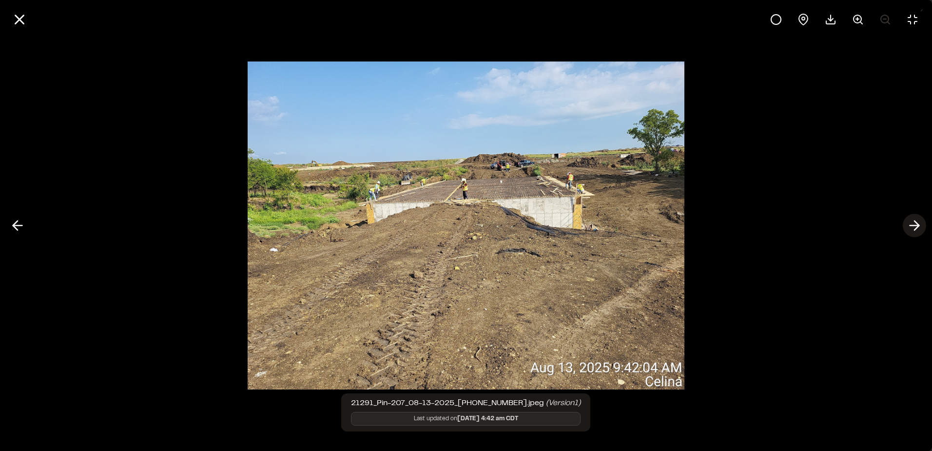
click at [914, 225] on line at bounding box center [914, 225] width 9 height 0
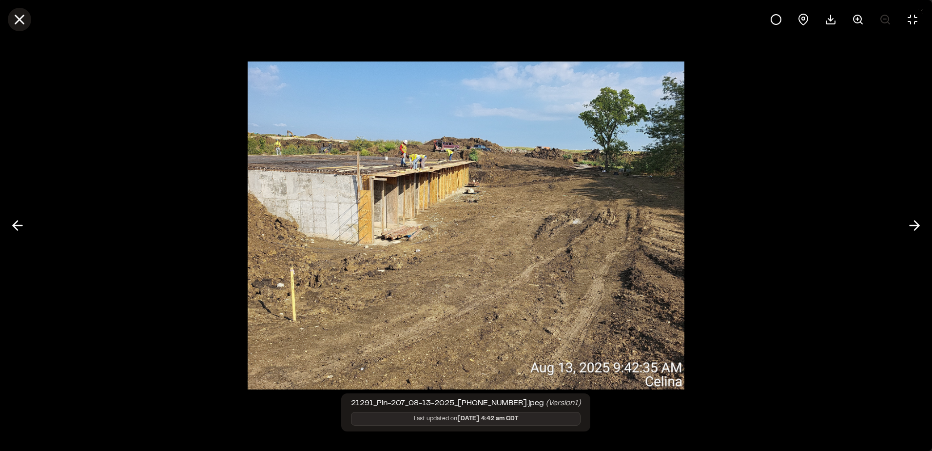
click at [17, 20] on icon at bounding box center [19, 19] width 17 height 17
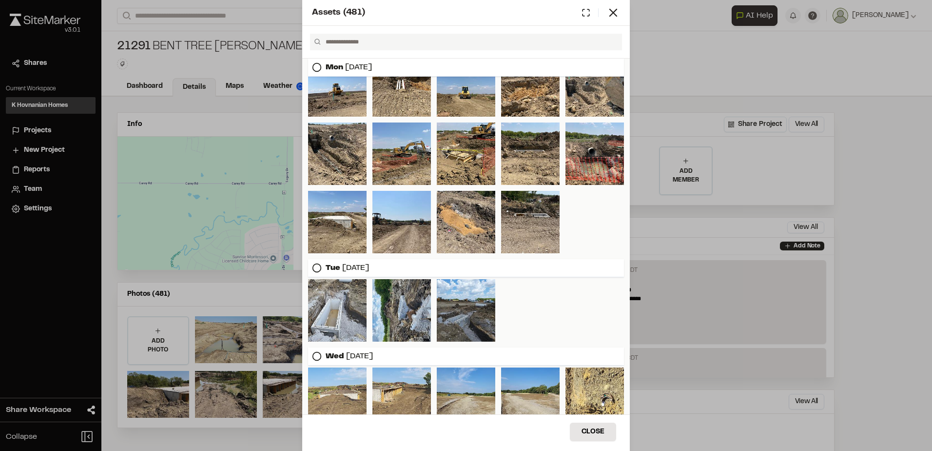
scroll to position [946, 0]
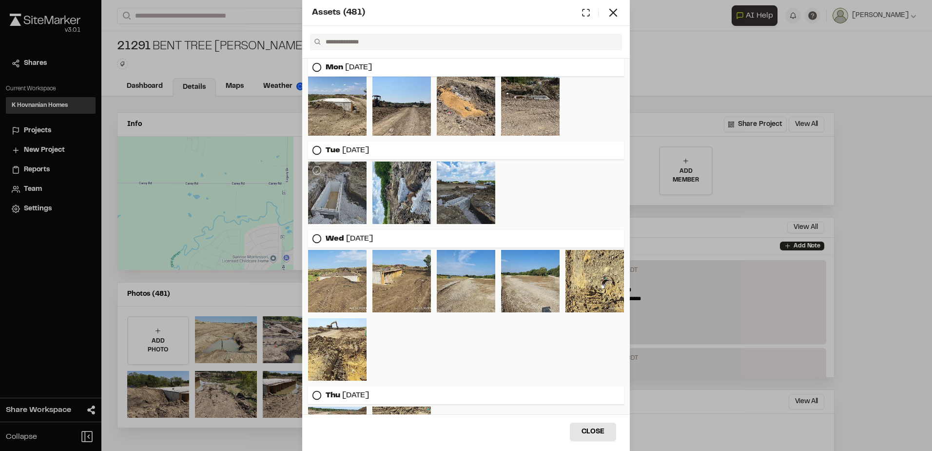
click at [349, 191] on div at bounding box center [337, 192] width 59 height 62
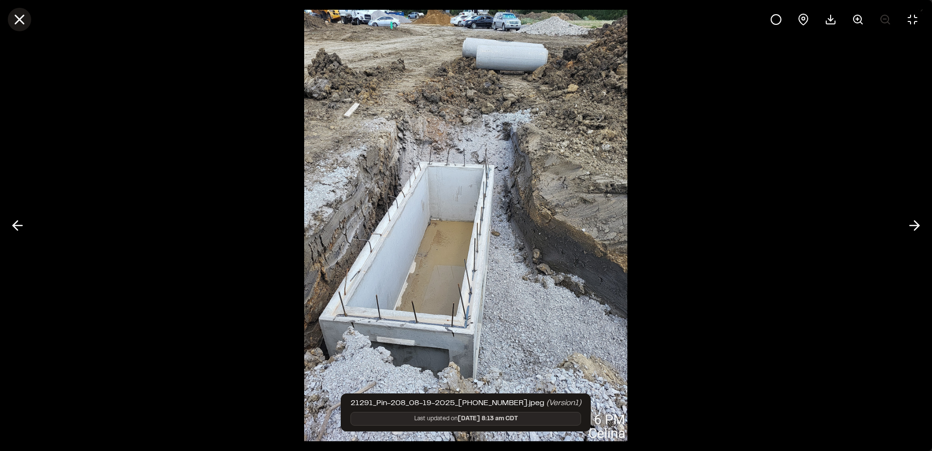
click at [21, 17] on line at bounding box center [20, 20] width 8 height 8
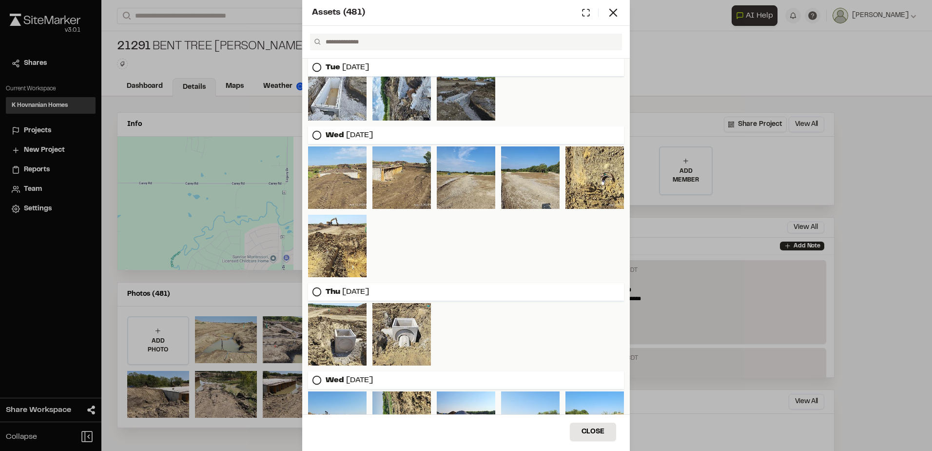
scroll to position [1190, 0]
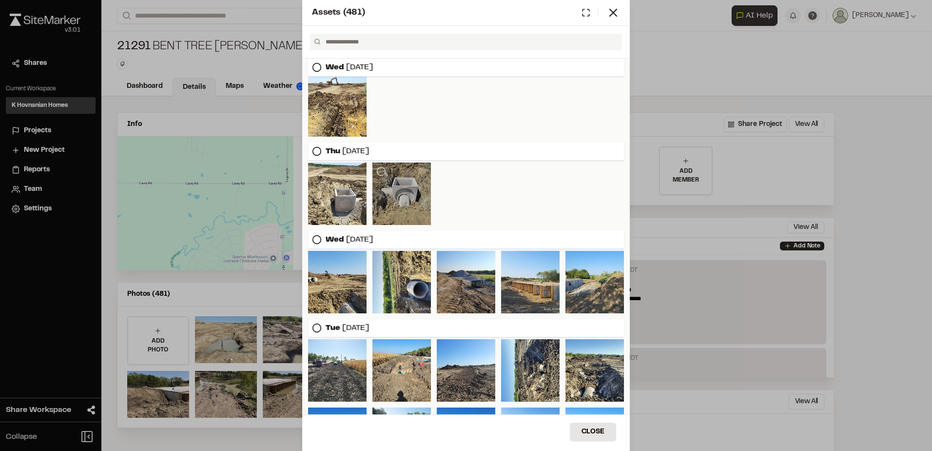
click at [411, 199] on div at bounding box center [402, 193] width 59 height 62
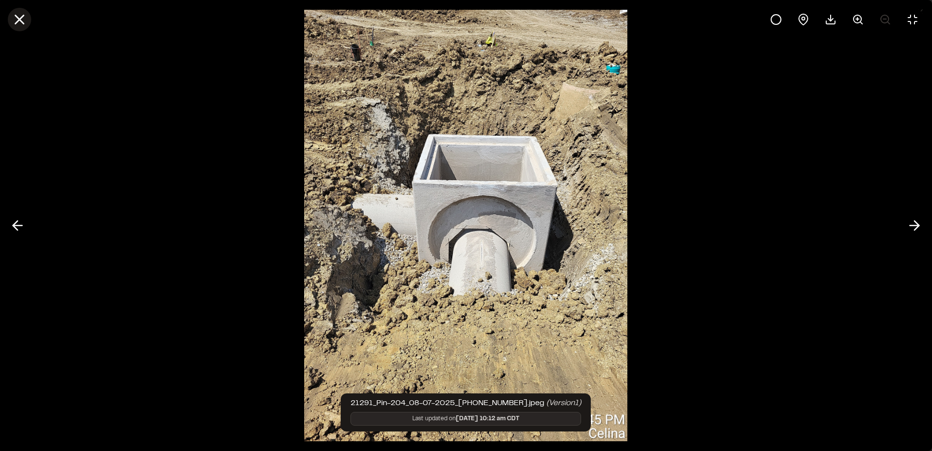
click at [16, 21] on icon at bounding box center [19, 19] width 17 height 17
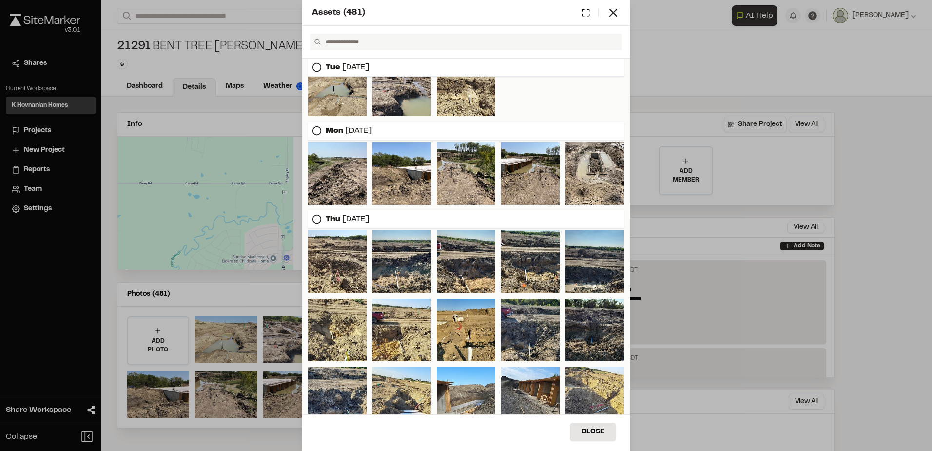
scroll to position [0, 0]
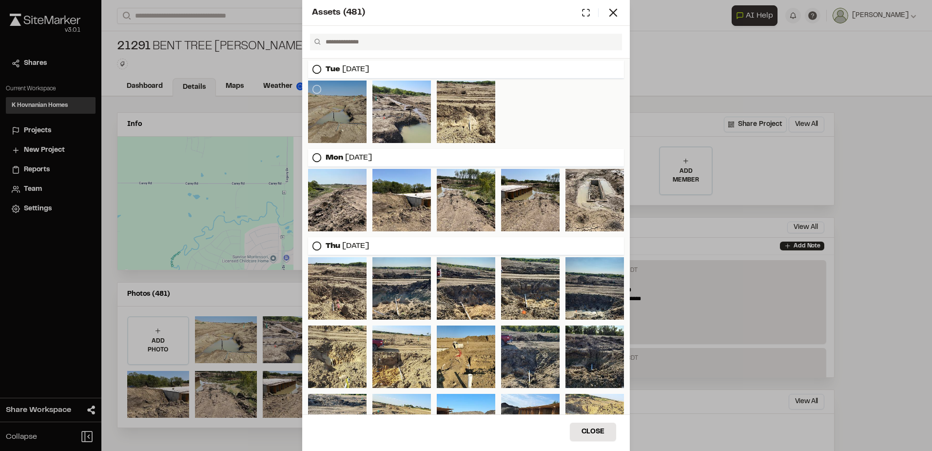
click at [350, 121] on div at bounding box center [337, 111] width 59 height 62
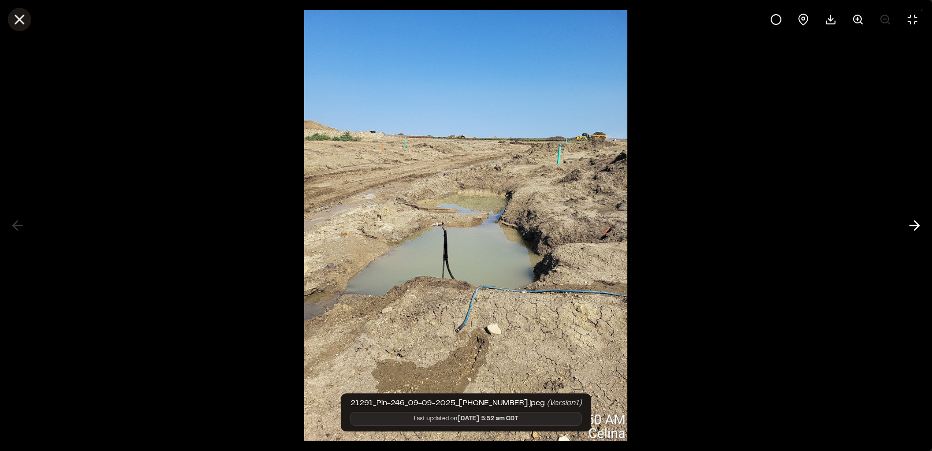
click at [23, 19] on icon at bounding box center [19, 19] width 17 height 17
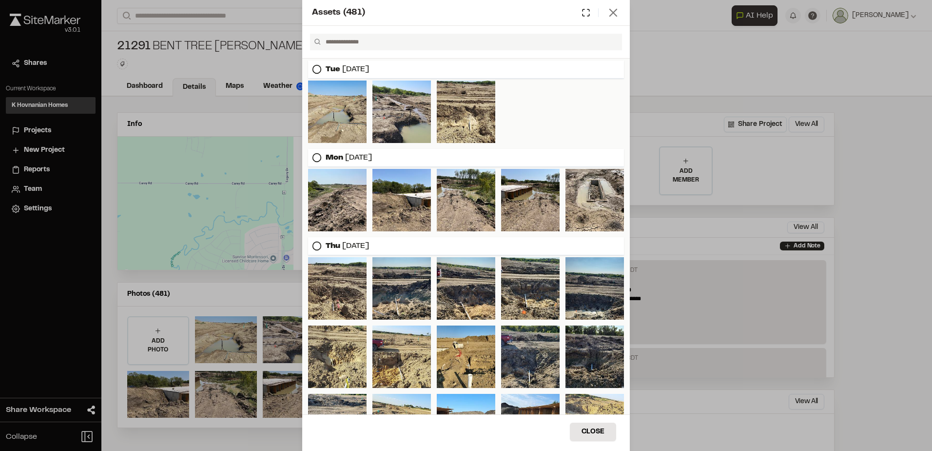
click at [614, 14] on line at bounding box center [613, 12] width 7 height 7
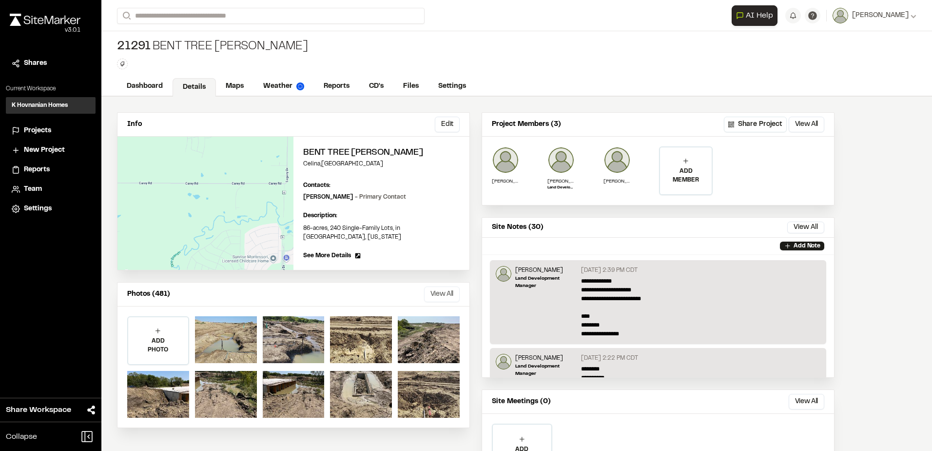
click at [443, 286] on button "View All" at bounding box center [442, 294] width 36 height 16
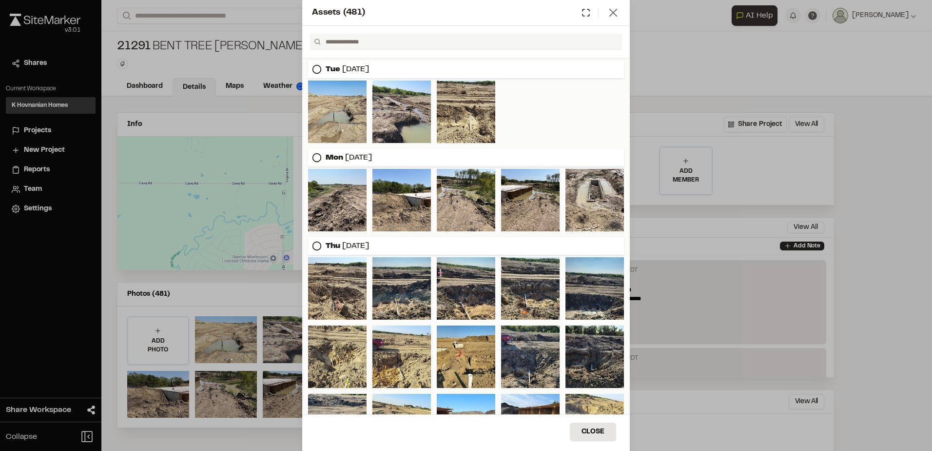
click at [612, 13] on icon at bounding box center [614, 13] width 14 height 14
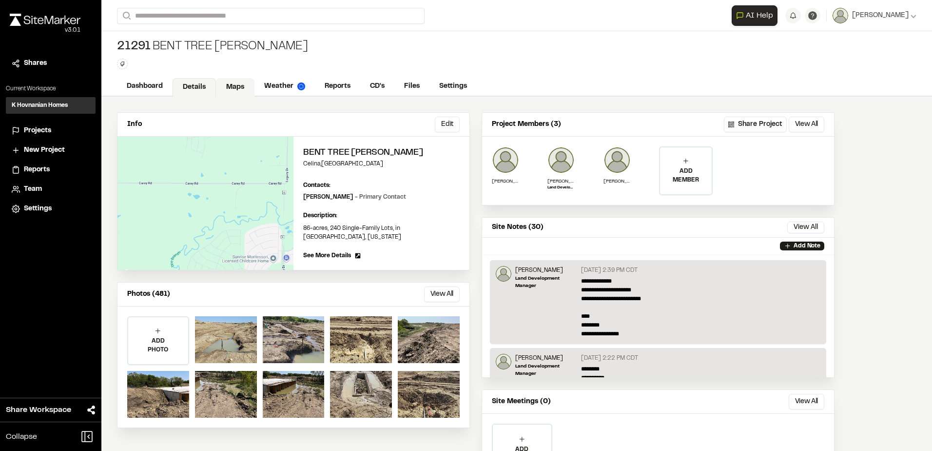
click at [232, 83] on link "Maps" at bounding box center [235, 87] width 39 height 19
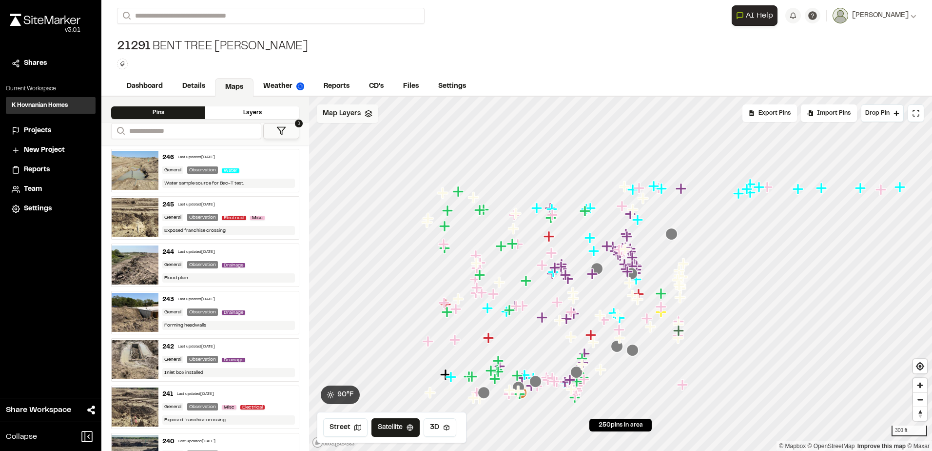
click at [368, 114] on icon at bounding box center [369, 114] width 8 height 8
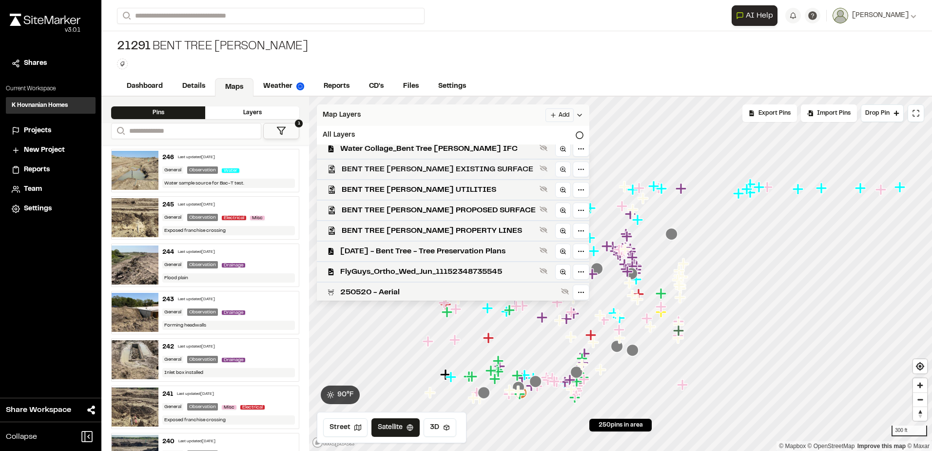
scroll to position [8, 0]
click at [561, 289] on icon at bounding box center [565, 290] width 8 height 8
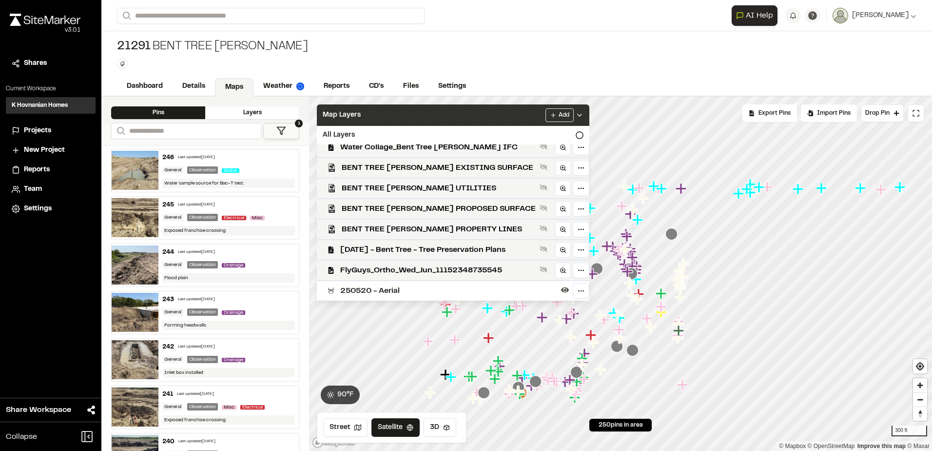
click at [577, 116] on icon at bounding box center [580, 115] width 8 height 8
